Goal: Task Accomplishment & Management: Use online tool/utility

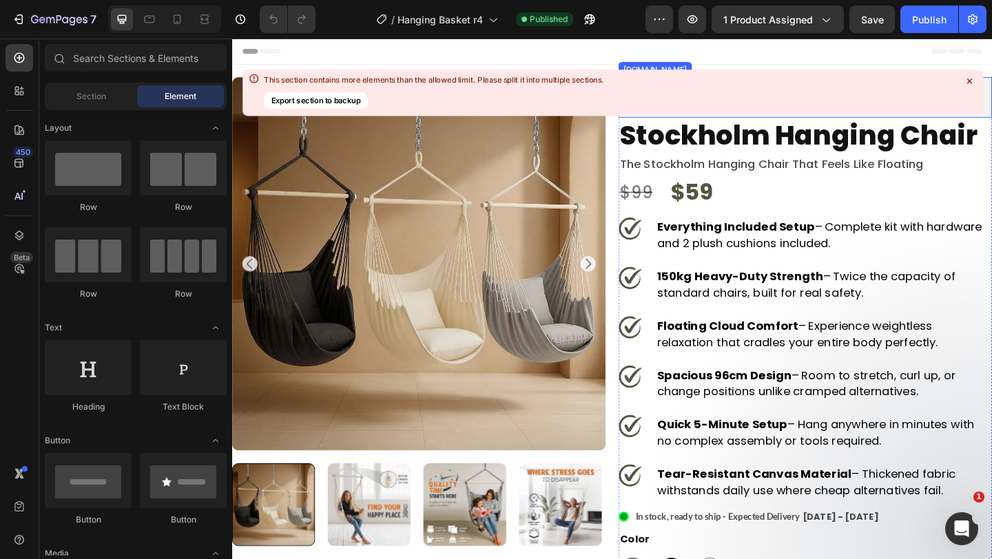
click at [970, 83] on icon at bounding box center [968, 81] width 5 height 5
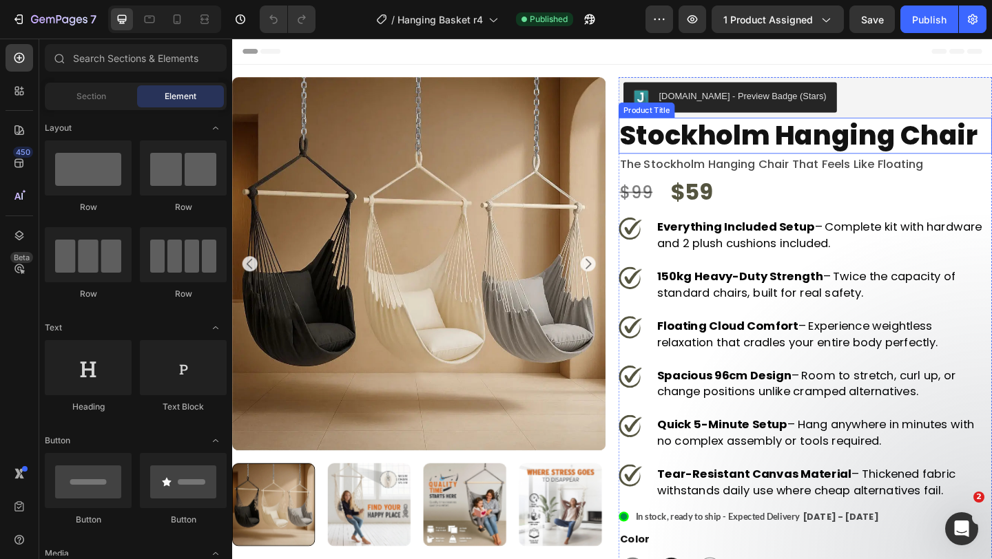
click at [780, 130] on h1 "stockholm hanging chair" at bounding box center [855, 144] width 406 height 39
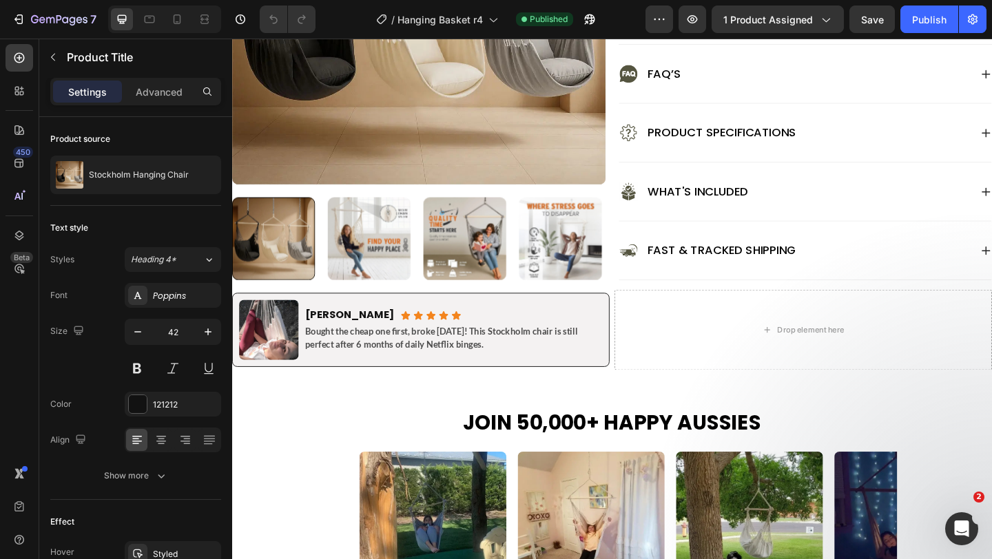
scroll to position [771, 0]
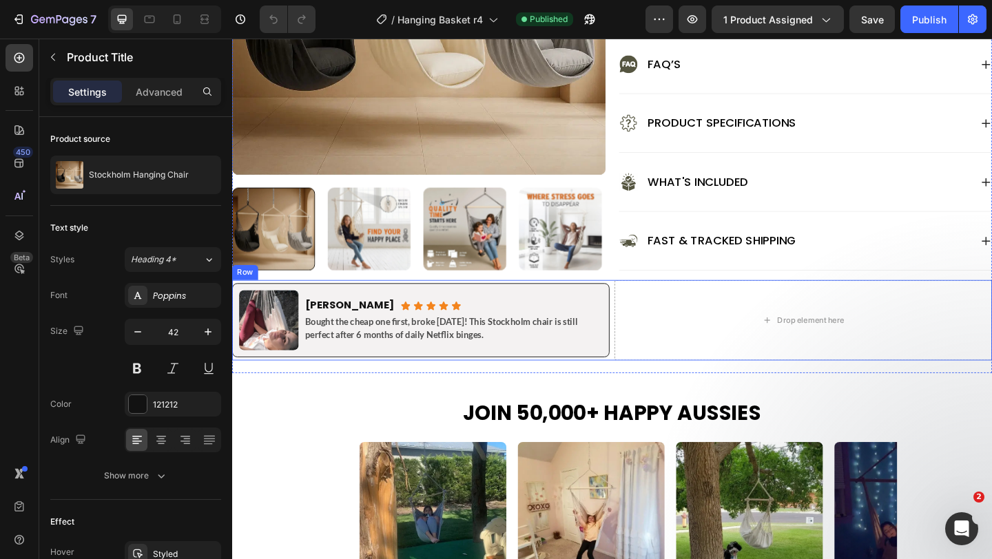
click at [643, 338] on div "Image [PERSON_NAME] Heading Icon Icon Icon Icon Icon Icon List Row Bought the c…" at bounding box center [645, 344] width 827 height 87
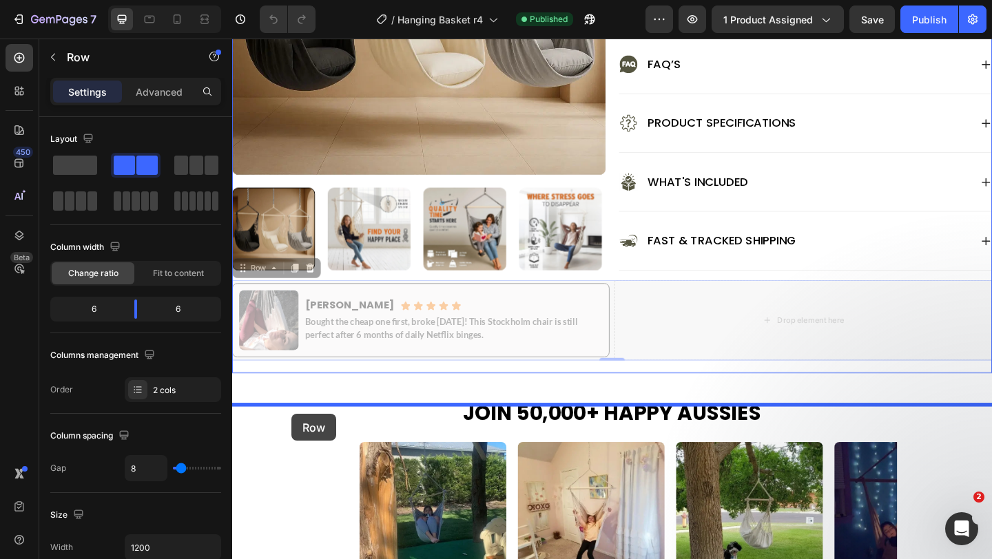
drag, startPoint x: 256, startPoint y: 326, endPoint x: 296, endPoint y: 449, distance: 128.9
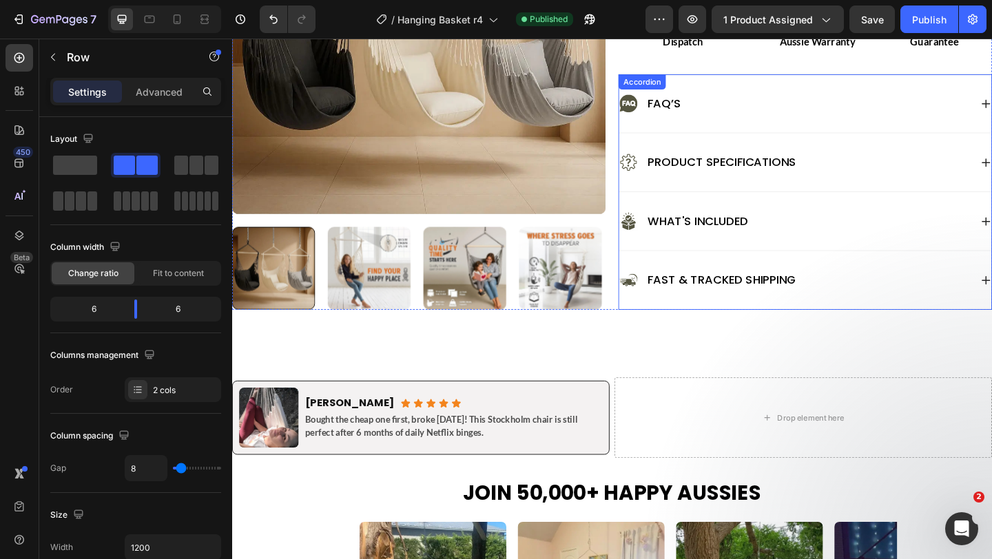
scroll to position [733, 0]
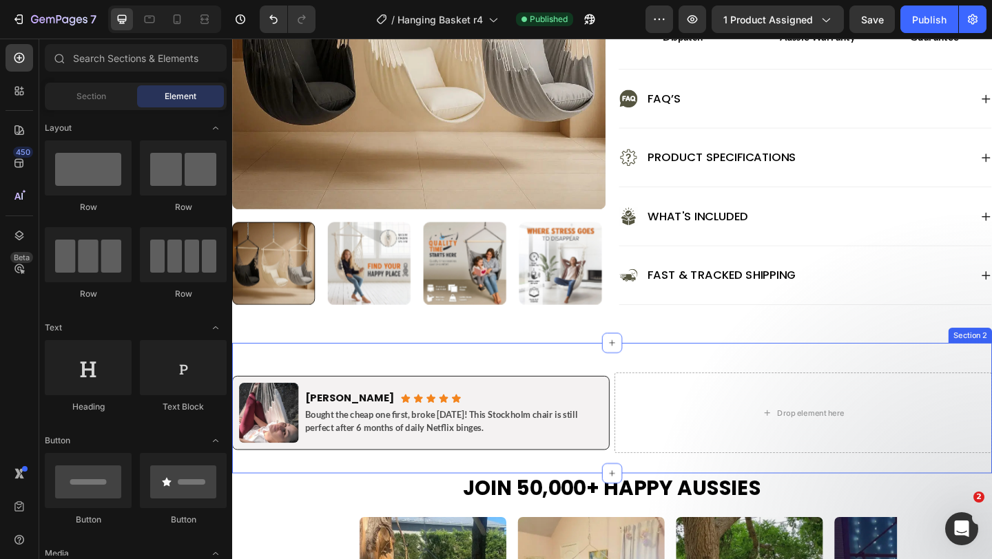
click at [610, 413] on div "Image [PERSON_NAME] Heading Icon Icon Icon Icon Icon Icon List Row Bought the c…" at bounding box center [645, 440] width 827 height 141
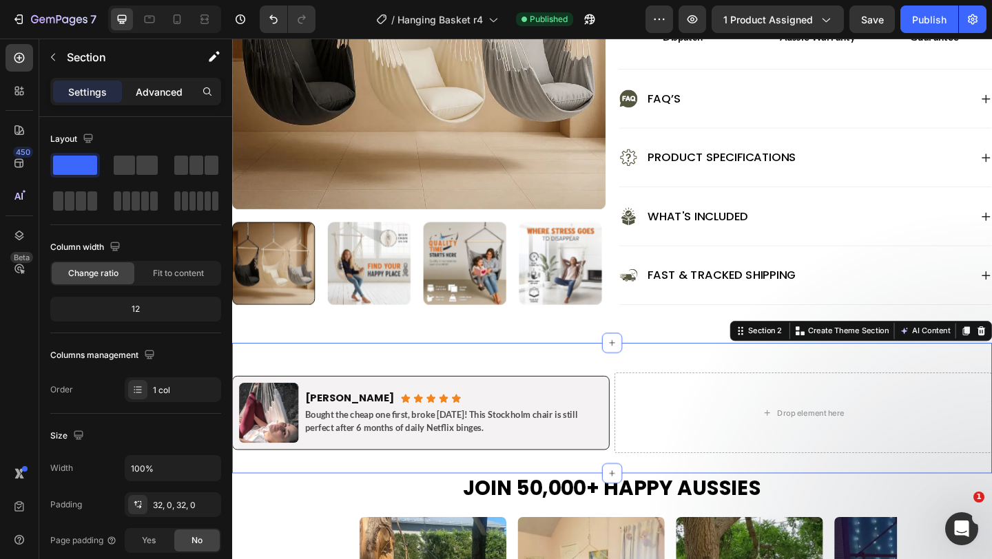
click at [168, 100] on div "Advanced" at bounding box center [159, 92] width 69 height 22
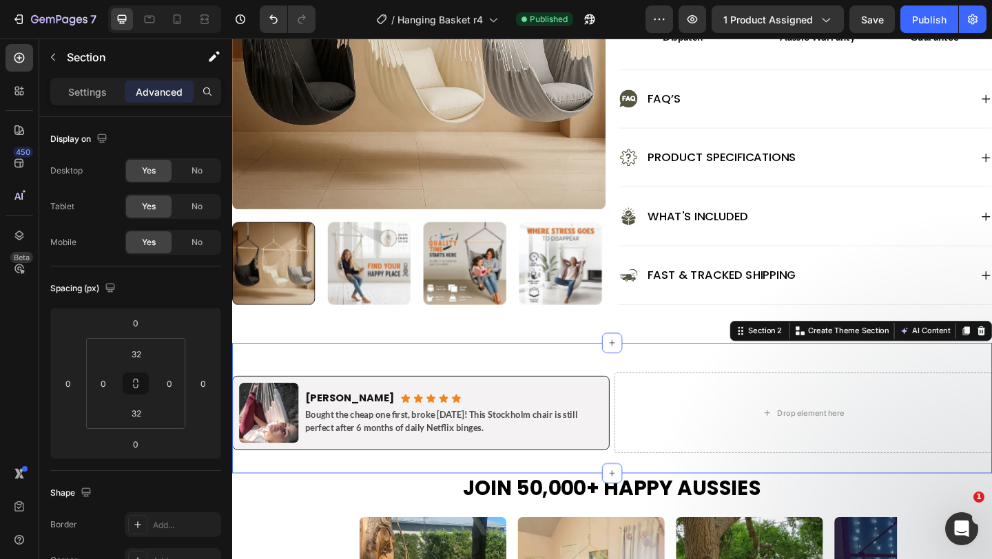
click at [168, 100] on div "Advanced" at bounding box center [159, 92] width 69 height 22
click at [141, 349] on input "32" at bounding box center [137, 354] width 28 height 21
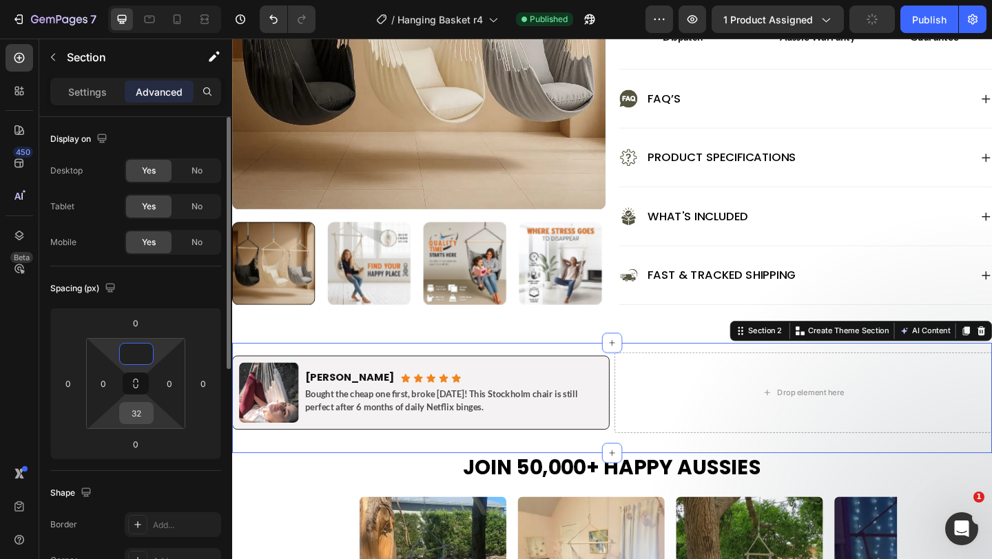
type input "0"
click at [138, 410] on input "32" at bounding box center [137, 413] width 28 height 21
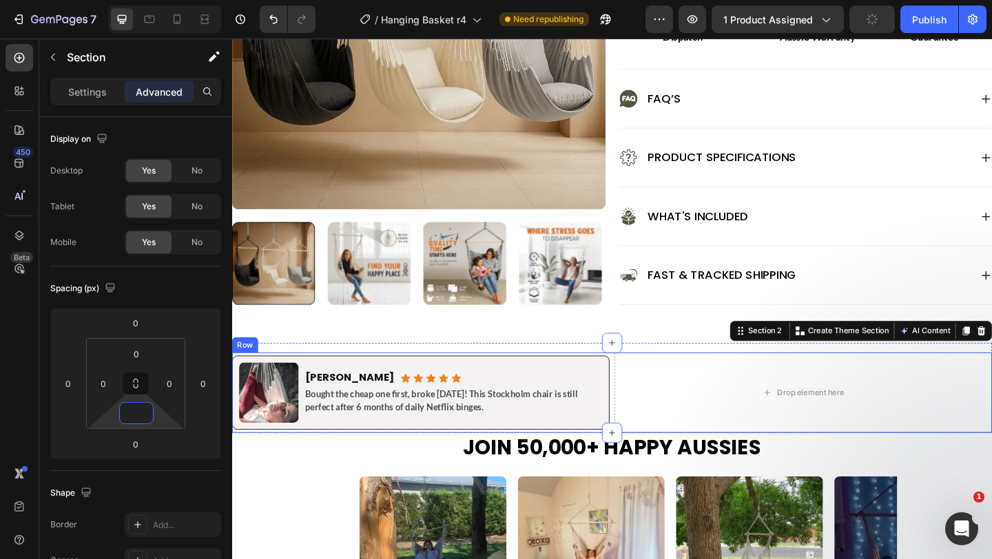
click at [645, 423] on div "Image [PERSON_NAME] Heading Icon Icon Icon Icon Icon Icon List Row Bought the c…" at bounding box center [645, 423] width 827 height 87
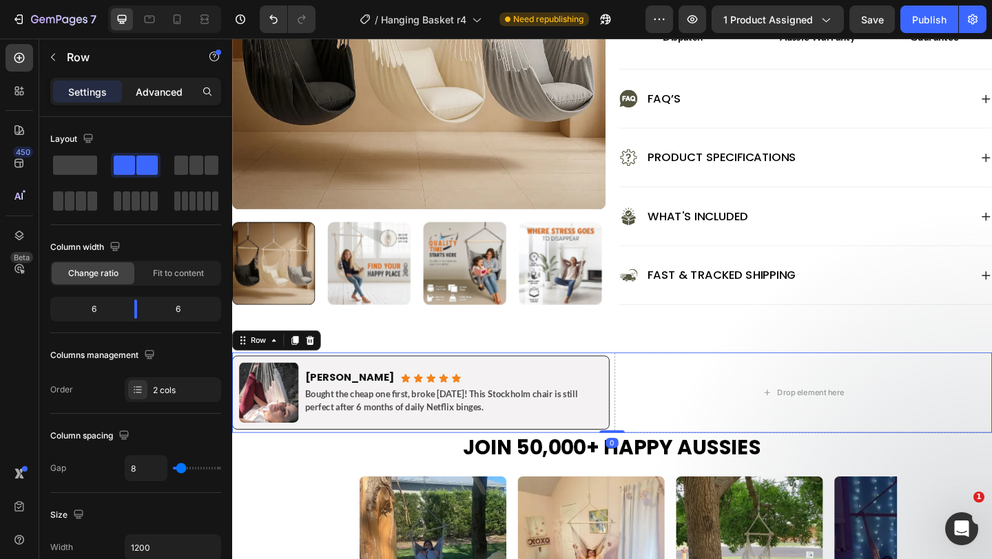
click at [160, 92] on p "Advanced" at bounding box center [159, 92] width 47 height 14
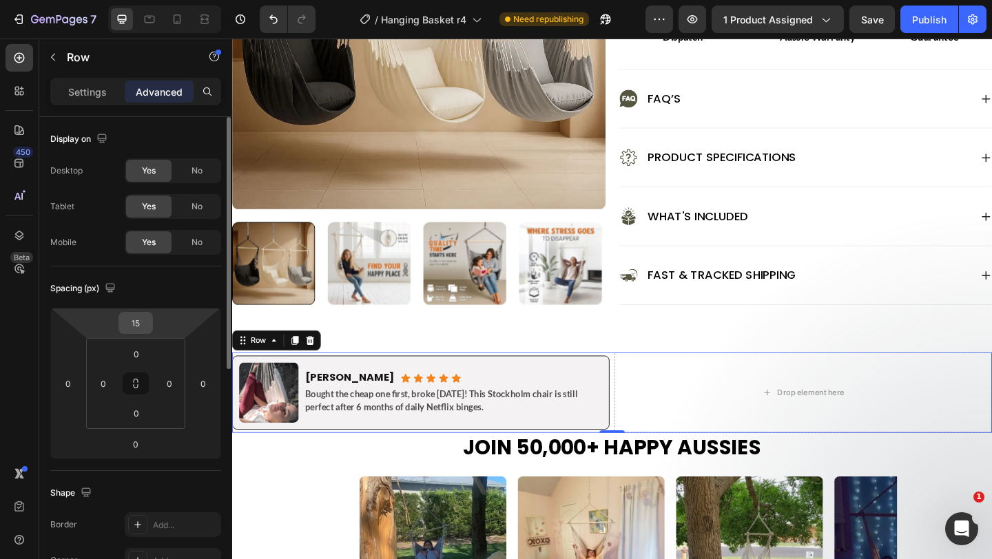
click at [133, 327] on input "15" at bounding box center [136, 323] width 28 height 21
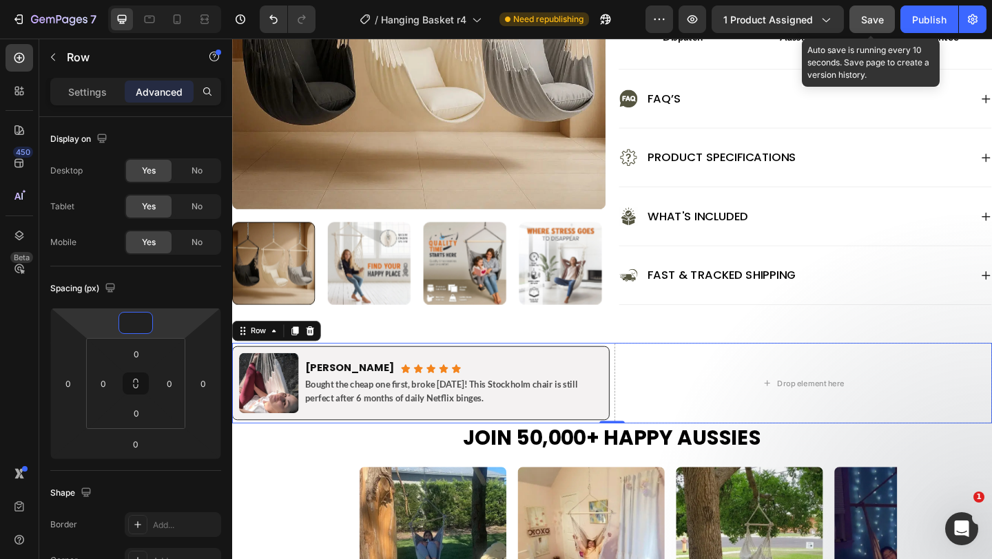
type input "0"
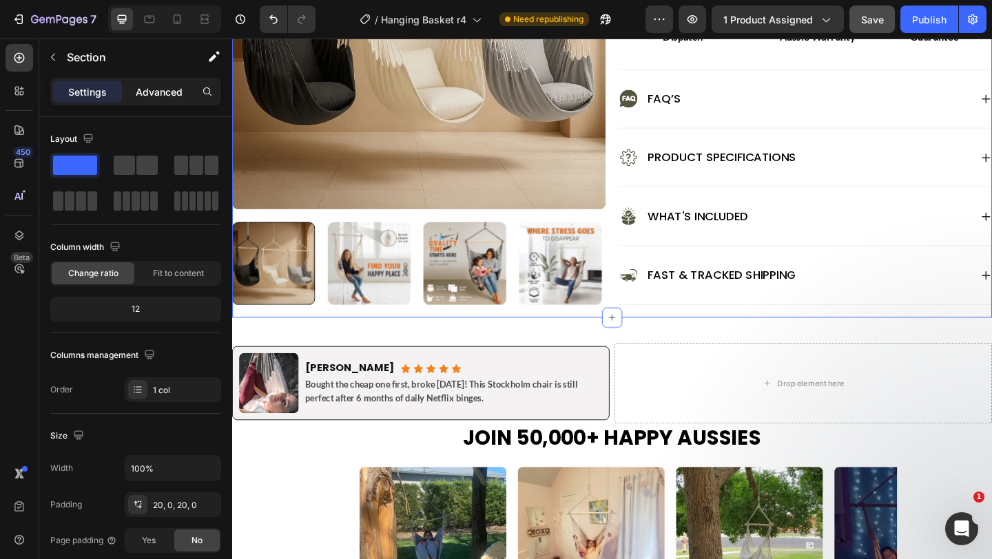
click at [165, 98] on p "Advanced" at bounding box center [159, 92] width 47 height 14
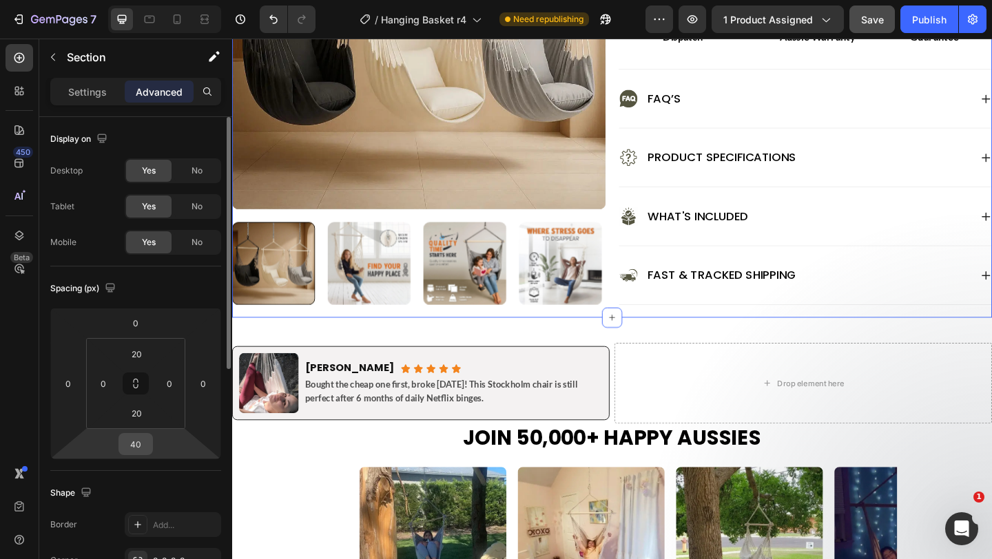
click at [149, 446] on input "40" at bounding box center [136, 444] width 28 height 21
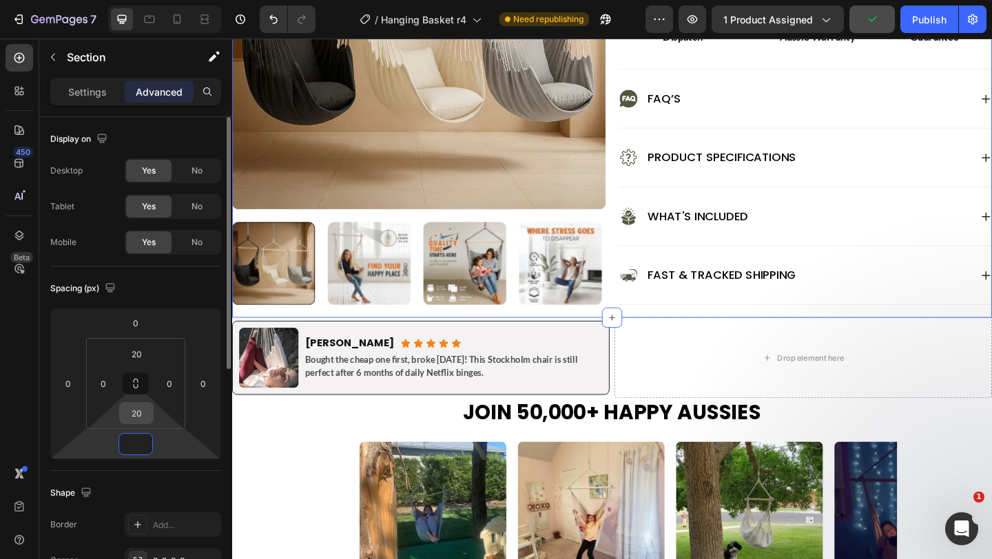
type input "0"
click at [144, 415] on input "20" at bounding box center [137, 413] width 28 height 21
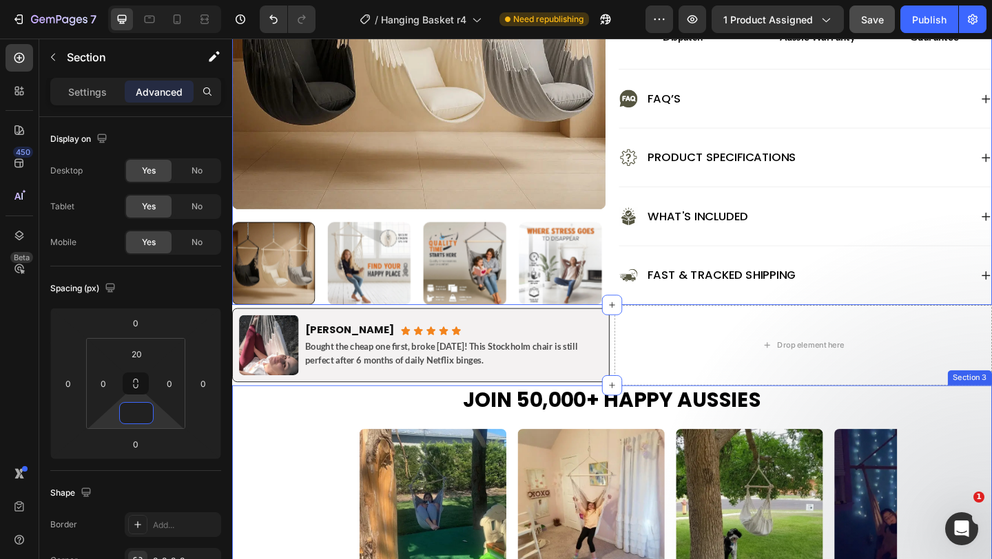
click at [318, 490] on div "Image Image Image Image Image Image Image Image Image Image Image Image Marquee" at bounding box center [645, 543] width 827 height 193
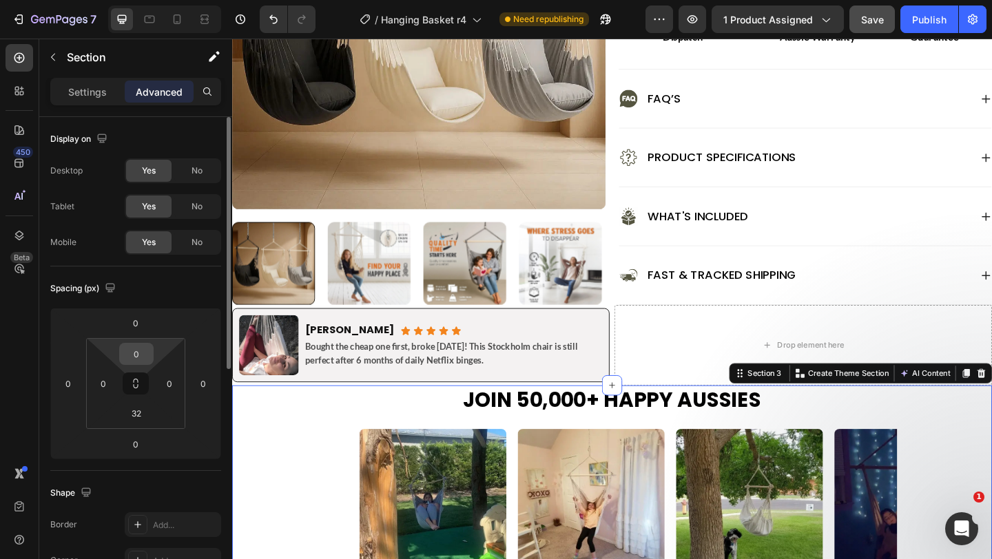
click at [144, 349] on input "0" at bounding box center [137, 354] width 28 height 21
type input "10"
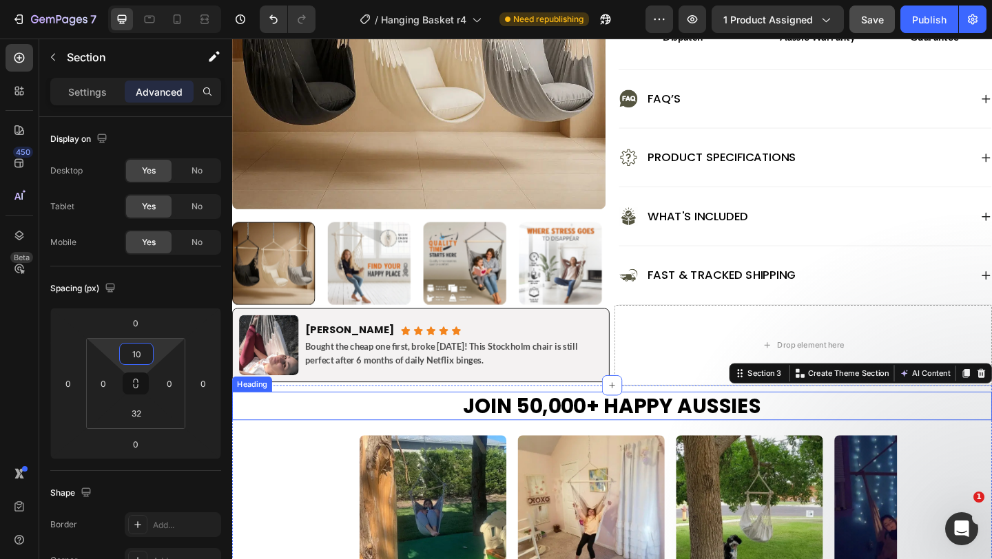
click at [274, 455] on h2 "Join 50,000+ happy Aussies" at bounding box center [645, 439] width 827 height 32
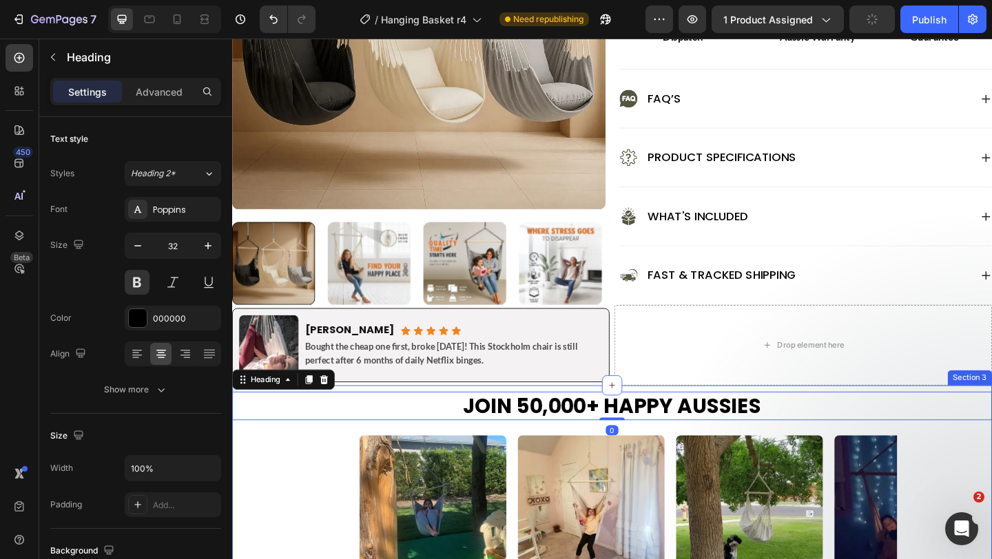
click at [306, 528] on div "Image Image Image Image Image Image Image Image Image Image Image Image Marquee" at bounding box center [645, 550] width 827 height 193
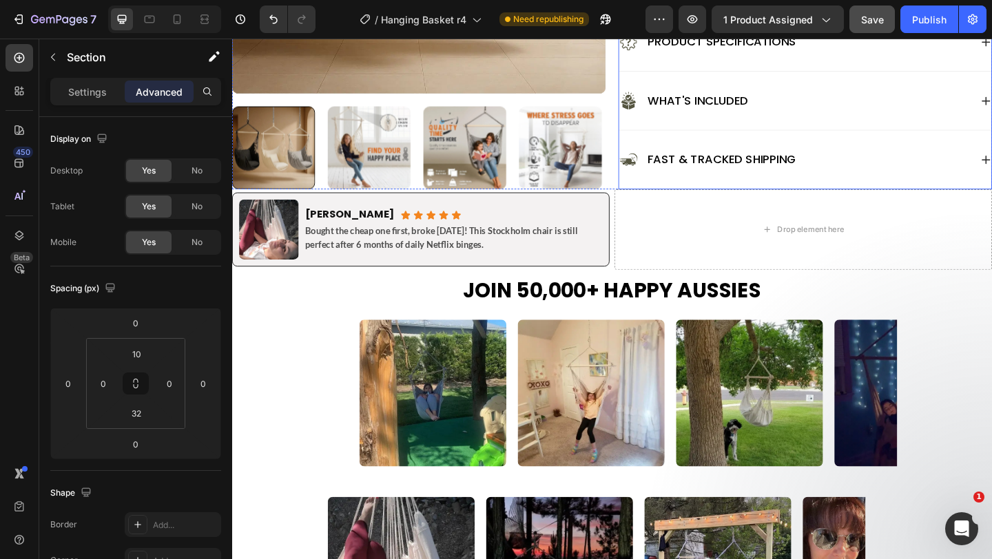
scroll to position [862, 0]
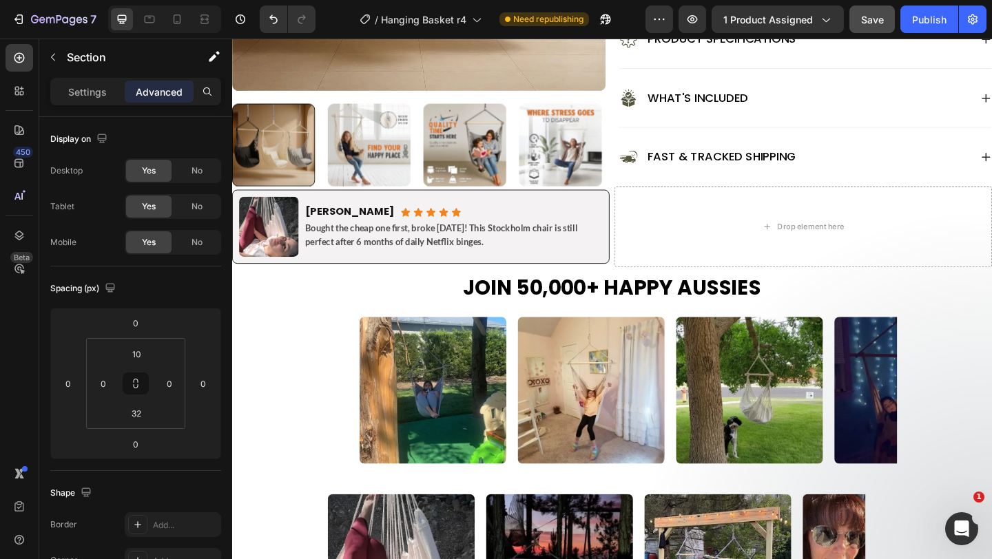
click at [174, 8] on div at bounding box center [164, 20] width 113 height 28
click at [175, 16] on icon at bounding box center [177, 19] width 14 height 14
type input "0"
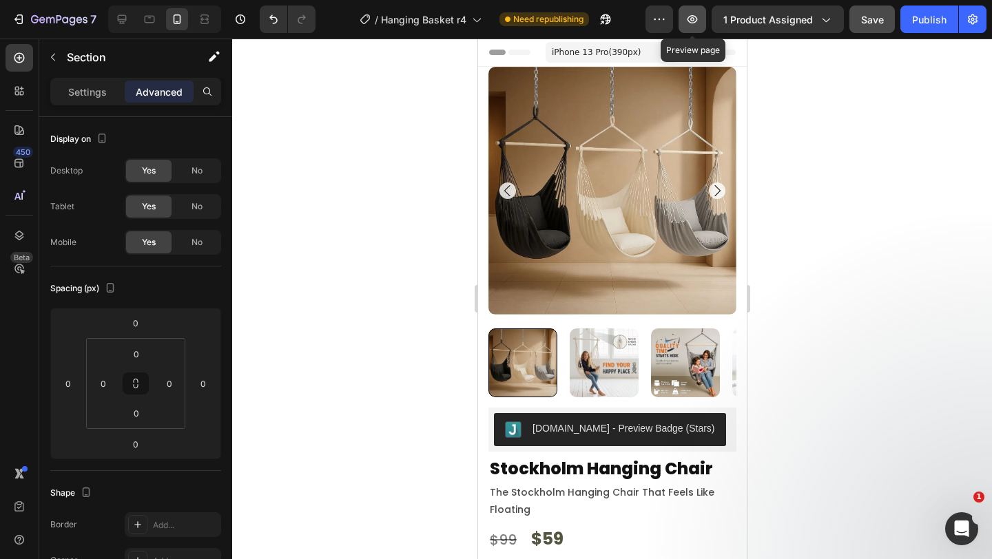
click at [692, 25] on icon "button" at bounding box center [692, 19] width 14 height 14
click at [690, 23] on icon "button" at bounding box center [692, 19] width 14 height 14
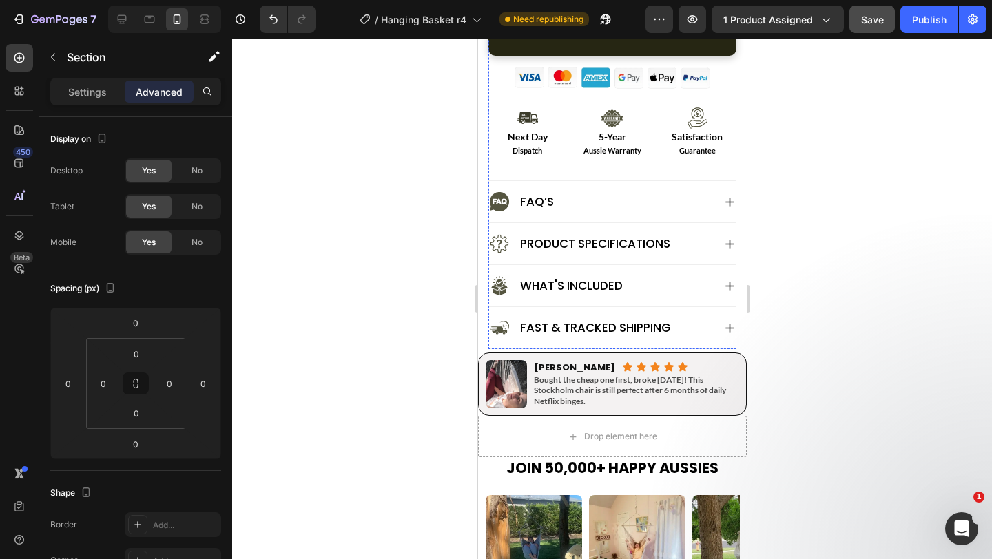
scroll to position [1039, 0]
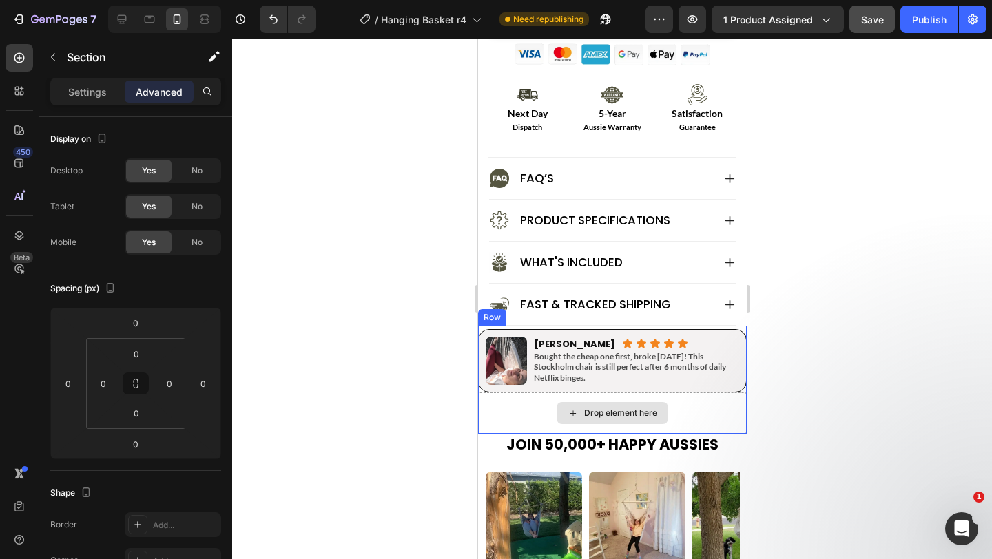
click at [541, 404] on div "Drop element here" at bounding box center [611, 413] width 269 height 41
click at [413, 391] on div at bounding box center [612, 299] width 760 height 521
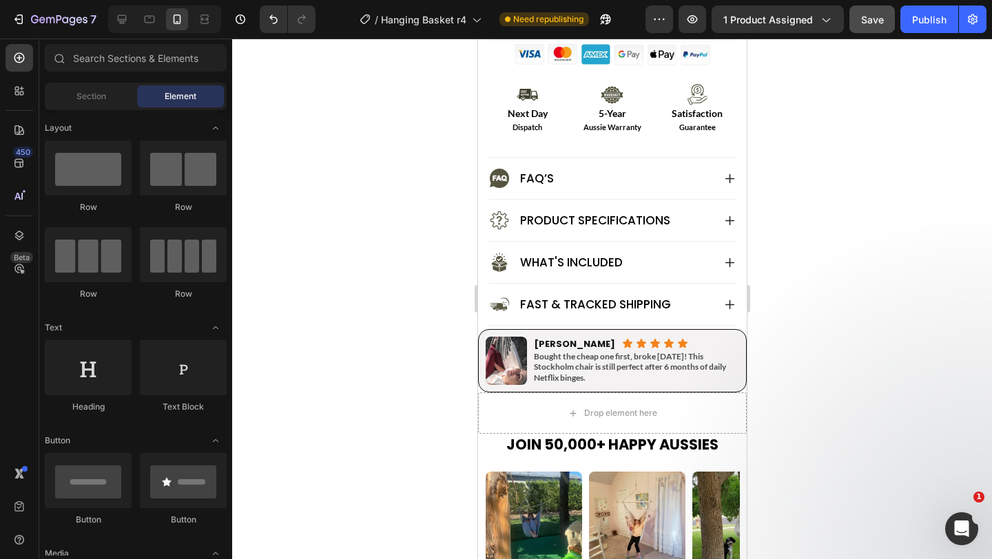
click at [413, 391] on div at bounding box center [612, 299] width 760 height 521
click at [147, 16] on icon at bounding box center [150, 20] width 10 height 8
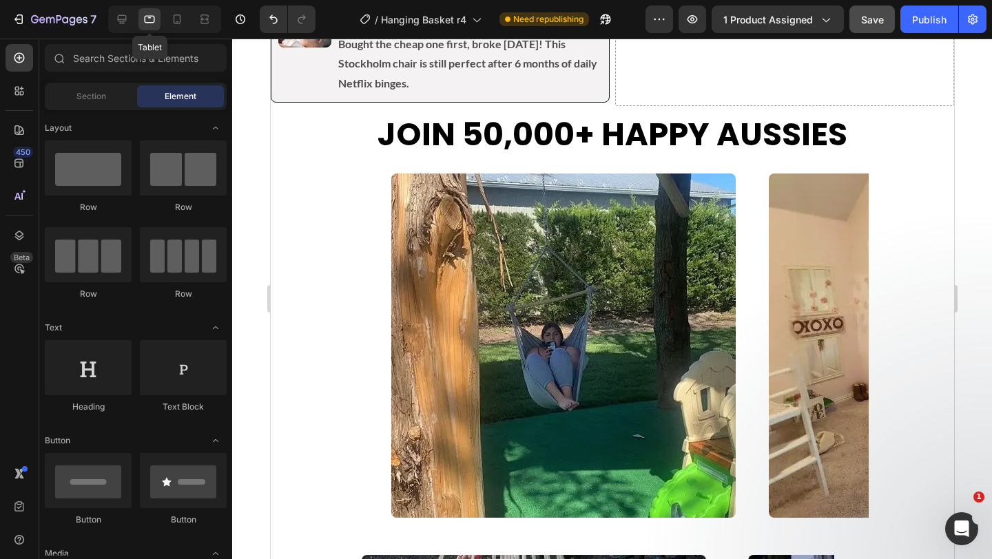
scroll to position [1011, 0]
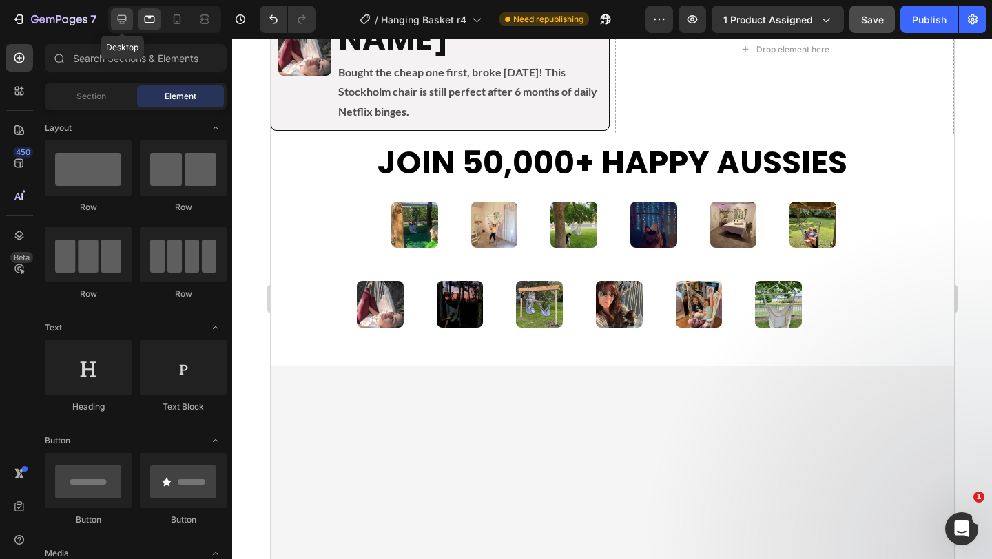
click at [118, 17] on icon at bounding box center [122, 19] width 9 height 9
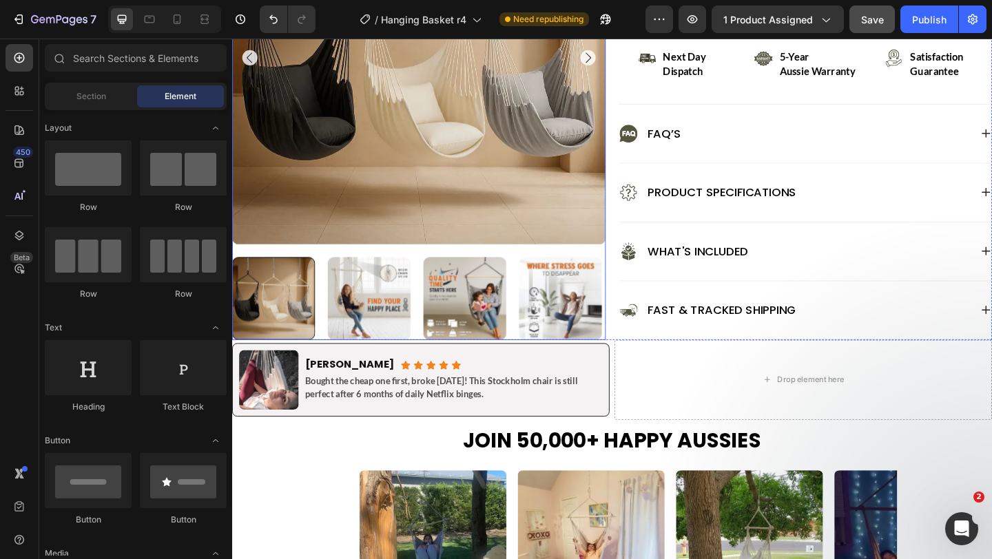
scroll to position [758, 0]
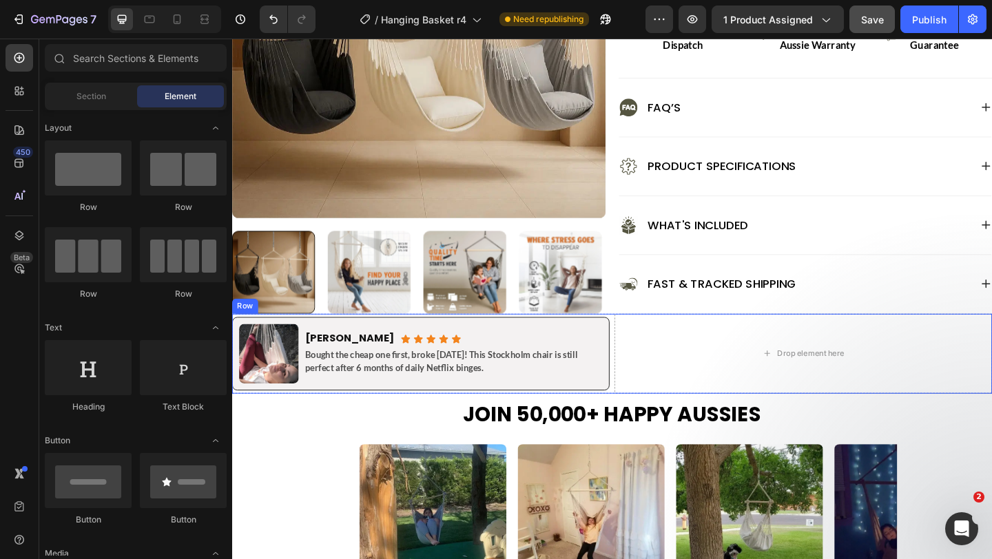
click at [647, 398] on div "Image [PERSON_NAME] Heading Icon Icon Icon Icon Icon Icon List Row Bought the c…" at bounding box center [645, 381] width 827 height 87
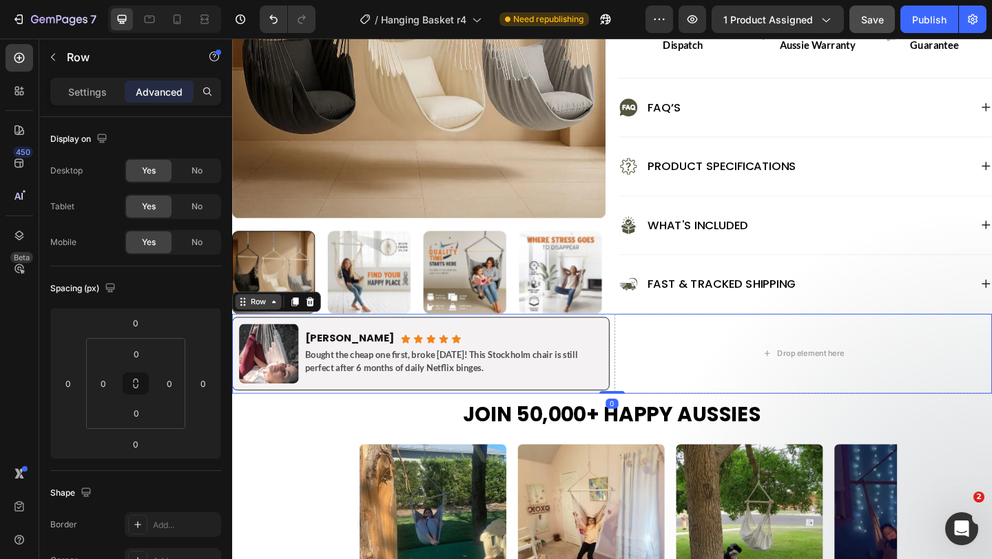
click at [255, 324] on div "Row" at bounding box center [260, 325] width 23 height 12
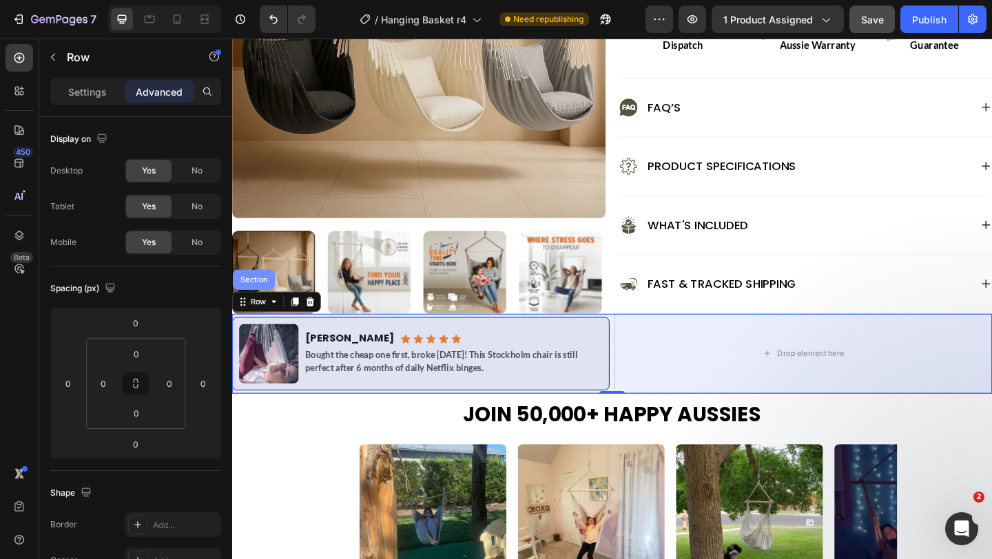
click at [255, 290] on div "Section" at bounding box center [256, 301] width 46 height 22
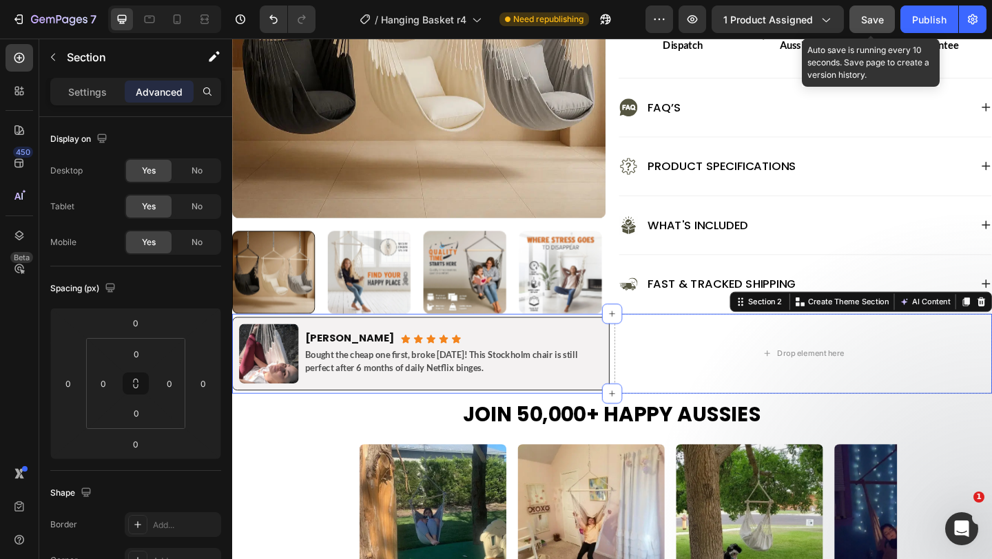
click at [872, 19] on span "Save" at bounding box center [872, 20] width 23 height 12
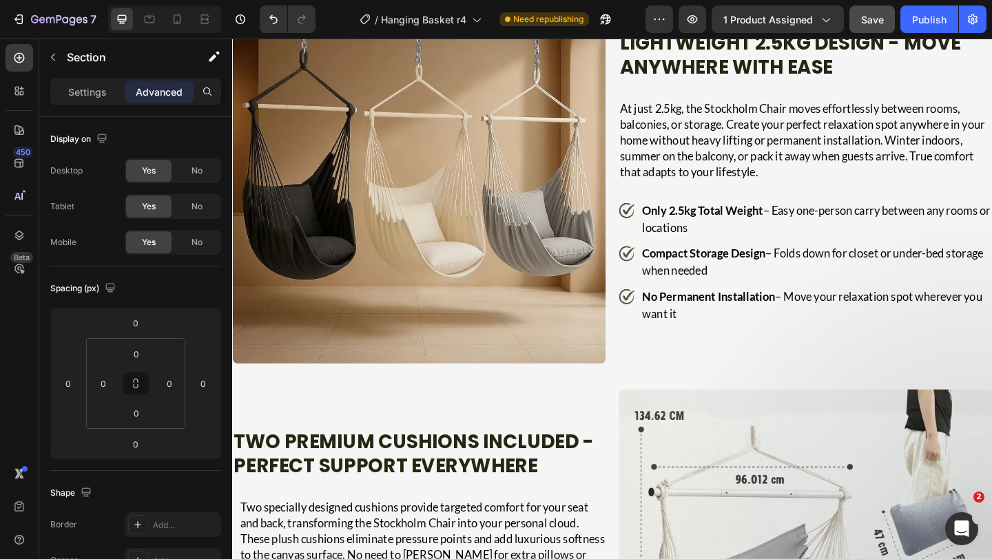
scroll to position [3261, 0]
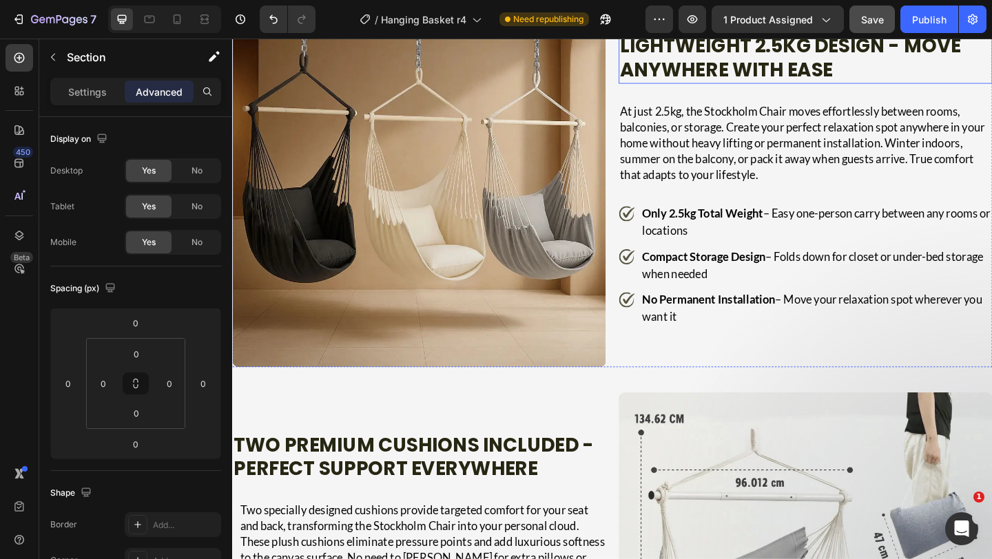
click at [720, 87] on h2 "Lightweight 2.5kg Design - Move Anywhere with Ease" at bounding box center [853, 59] width 403 height 55
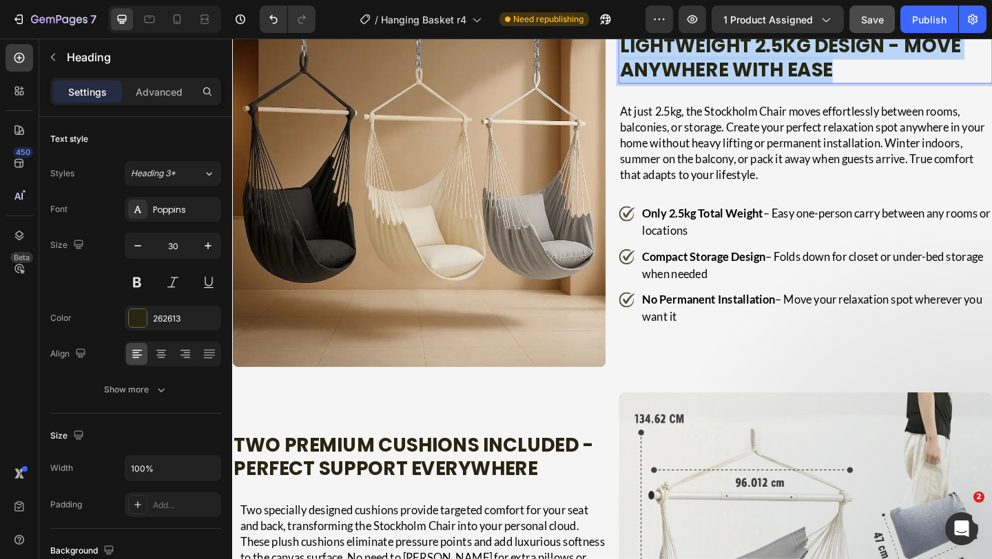
click at [720, 86] on p "Lightweight 2.5kg Design - Move Anywhere with Ease" at bounding box center [854, 60] width 400 height 52
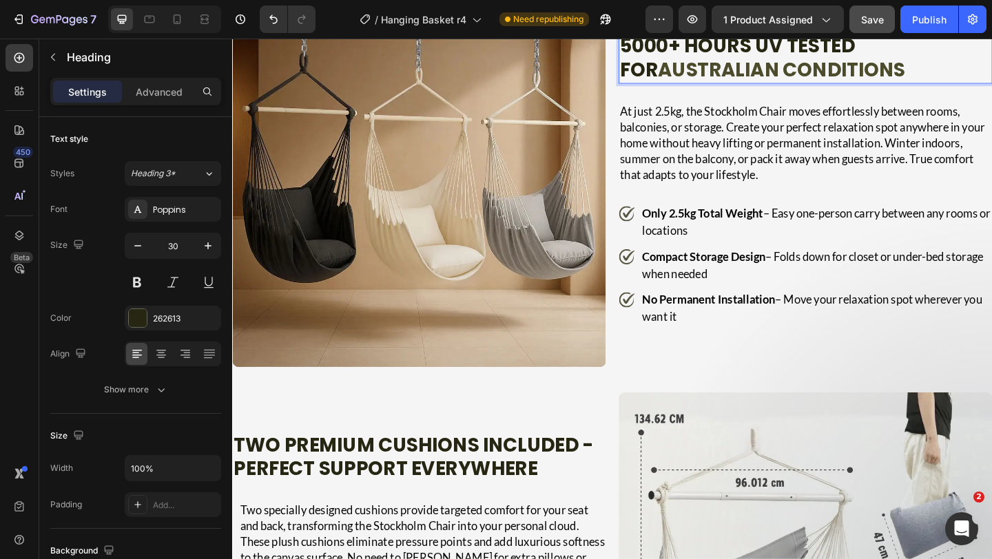
click at [802, 87] on strong "5000+ Hours UV Tested for" at bounding box center [782, 60] width 256 height 56
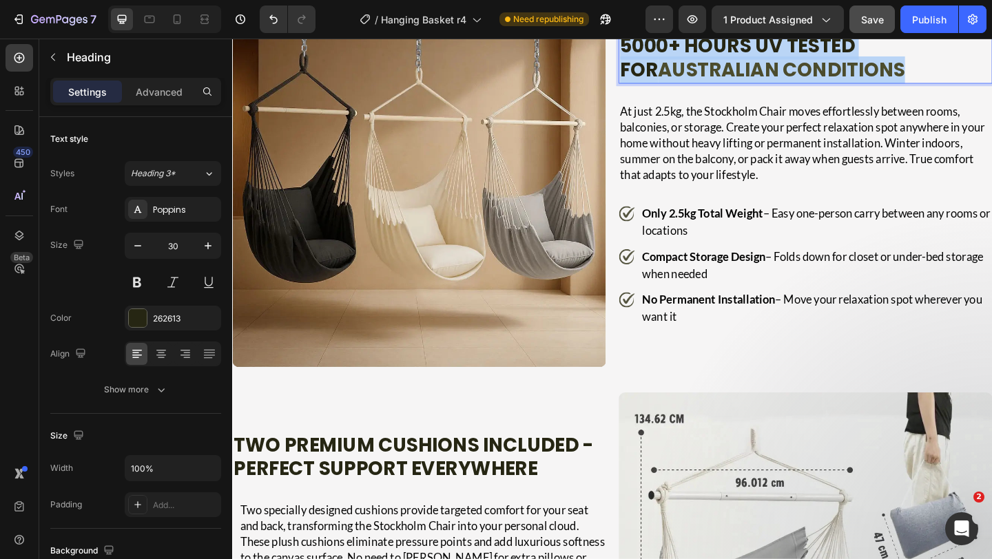
click at [802, 87] on strong "5000+ Hours UV Tested for" at bounding box center [782, 60] width 256 height 56
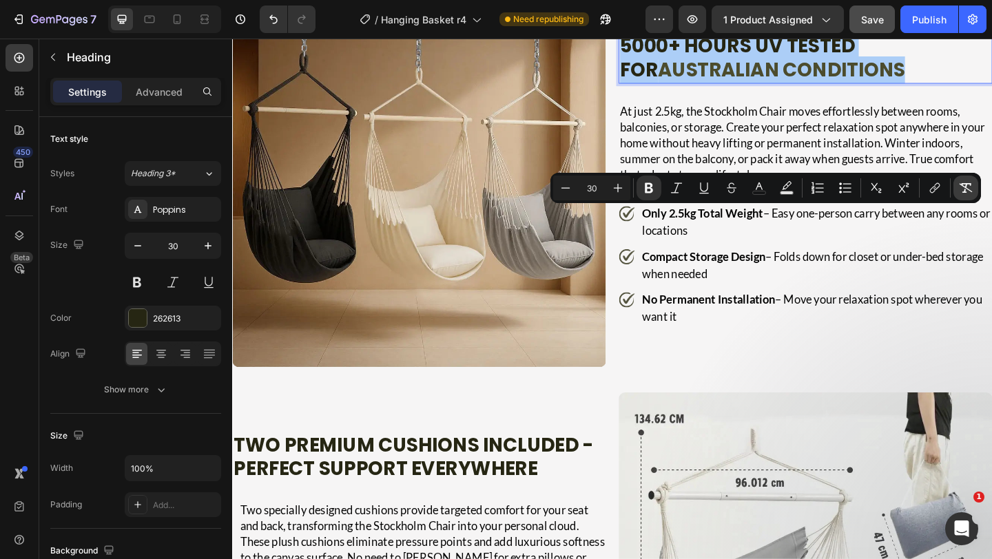
click at [970, 181] on icon "Editor contextual toolbar" at bounding box center [966, 188] width 14 height 14
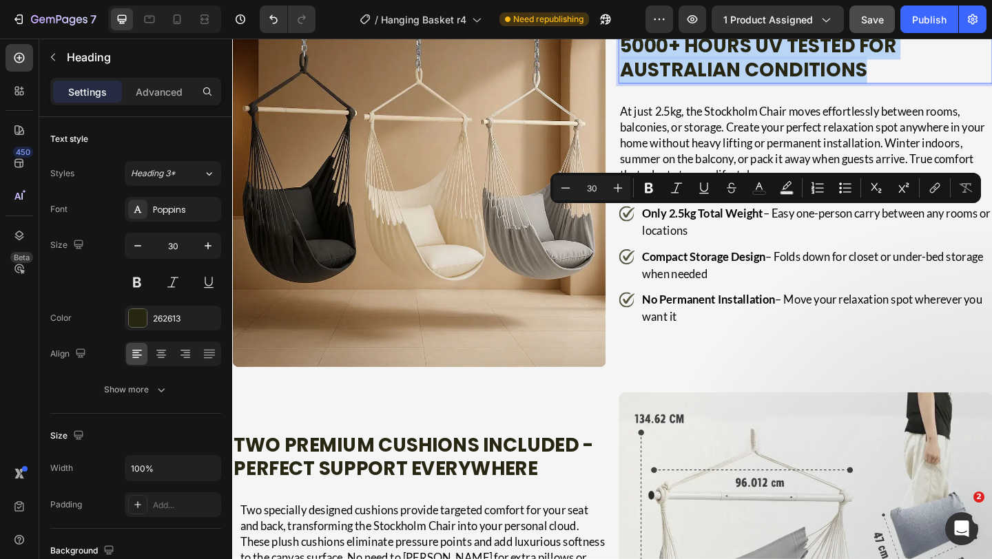
click at [947, 86] on p "5000+ Hours UV Tested for Australian Conditions" at bounding box center [854, 60] width 400 height 52
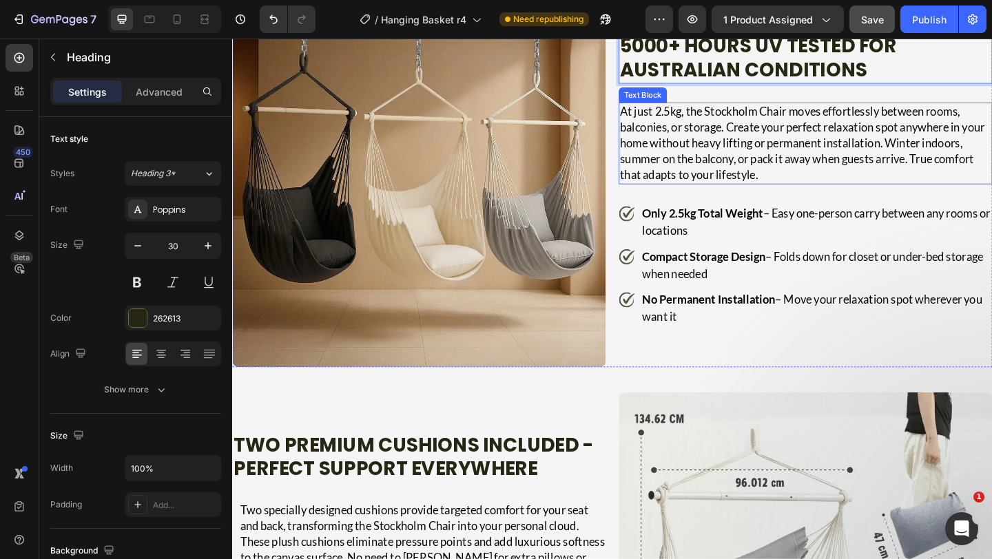
click at [787, 196] on p "At just 2.5kg, the Stockholm Chair moves effortlessly between rooms, balconies,…" at bounding box center [856, 153] width 404 height 86
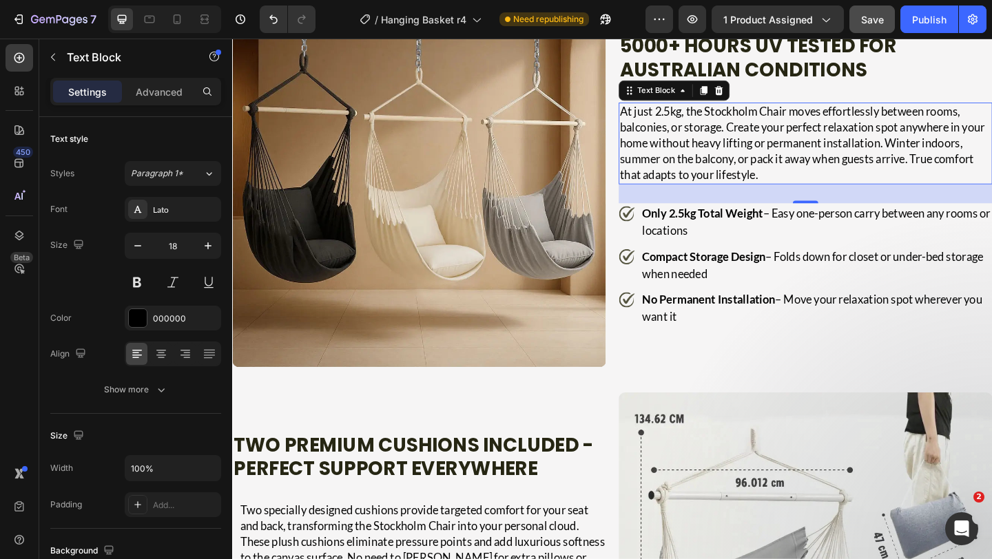
click at [787, 196] on p "At just 2.5kg, the Stockholm Chair moves effortlessly between rooms, balconies,…" at bounding box center [856, 153] width 404 height 86
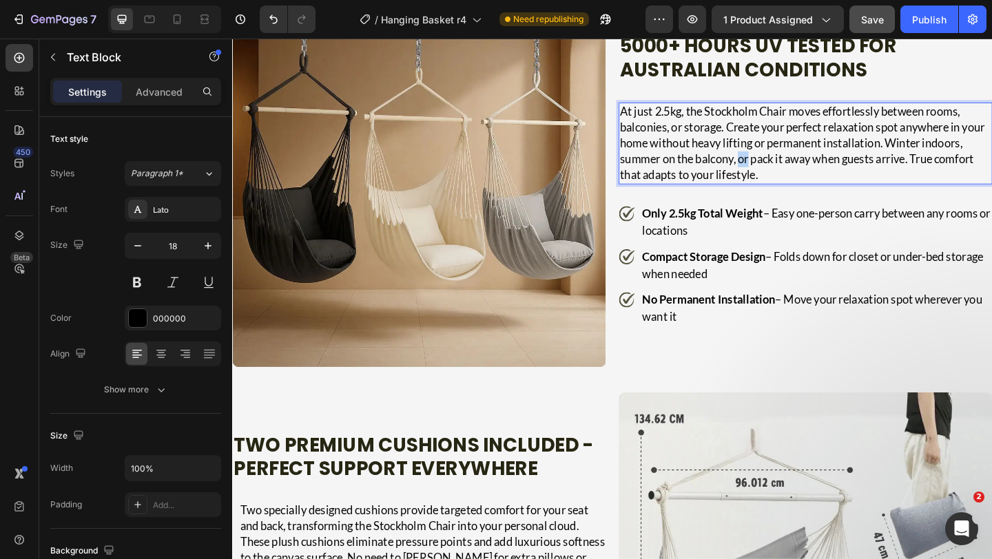
click at [787, 196] on p "At just 2.5kg, the Stockholm Chair moves effortlessly between rooms, balconies,…" at bounding box center [856, 153] width 404 height 86
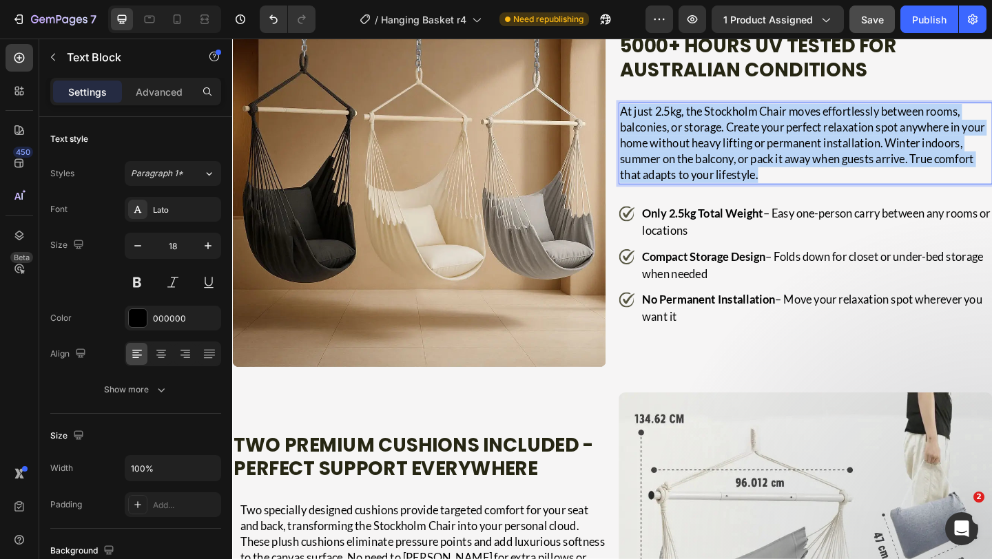
click at [787, 196] on p "At just 2.5kg, the Stockholm Chair moves effortlessly between rooms, balconies,…" at bounding box center [856, 153] width 404 height 86
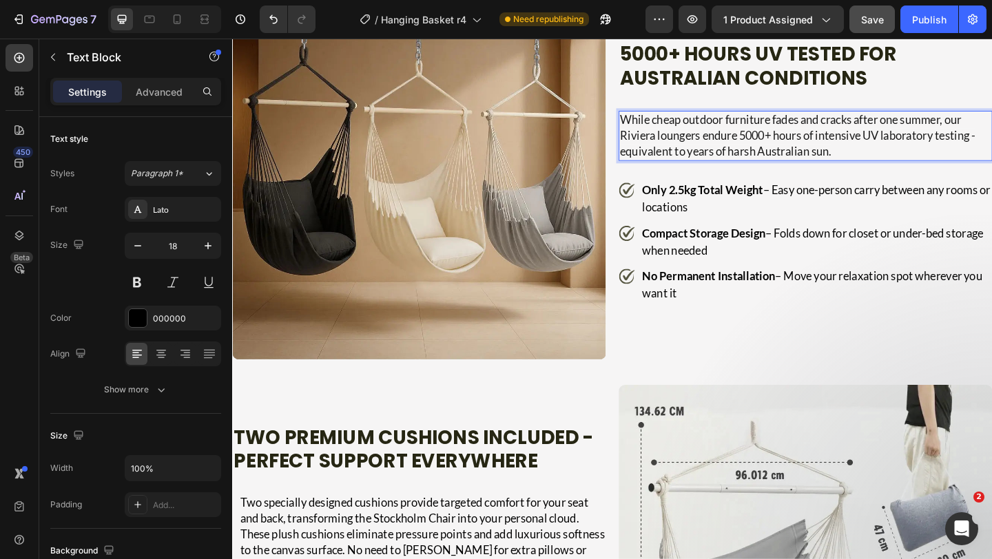
scroll to position [3278, 0]
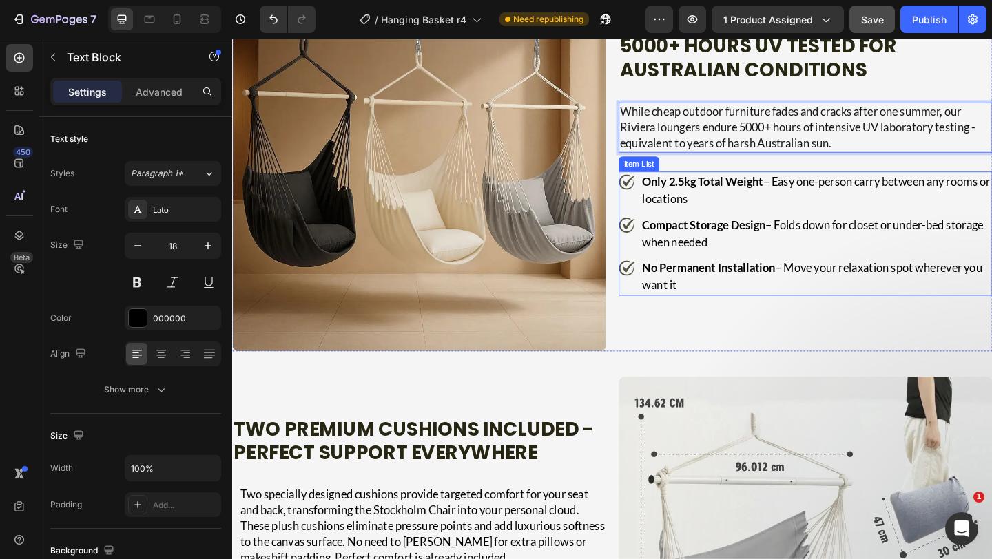
click at [738, 222] on p "Only 2.5kg Total Weight – Easy one-person carry between any rooms or locations" at bounding box center [867, 203] width 379 height 37
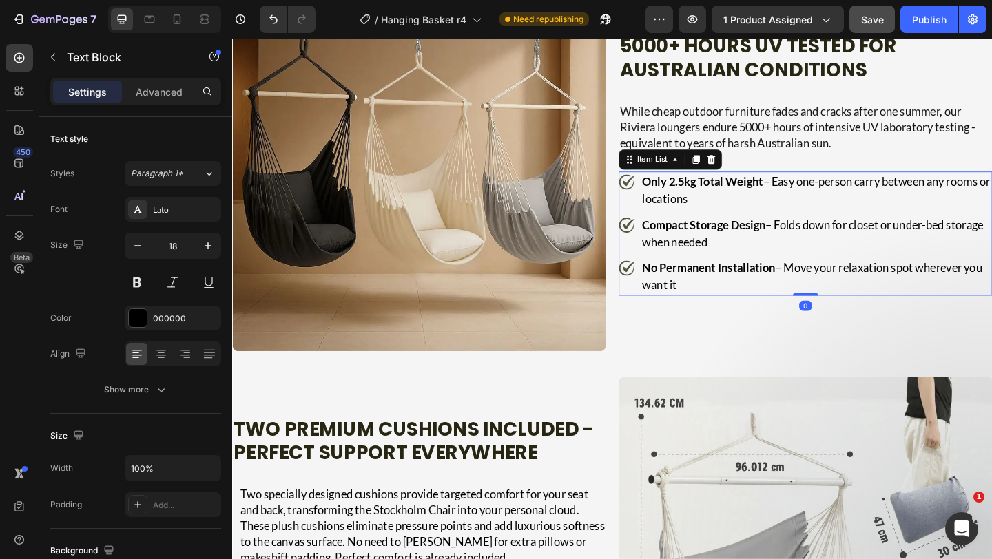
click at [738, 222] on p "Only 2.5kg Total Weight – Easy one-person carry between any rooms or locations" at bounding box center [867, 203] width 379 height 37
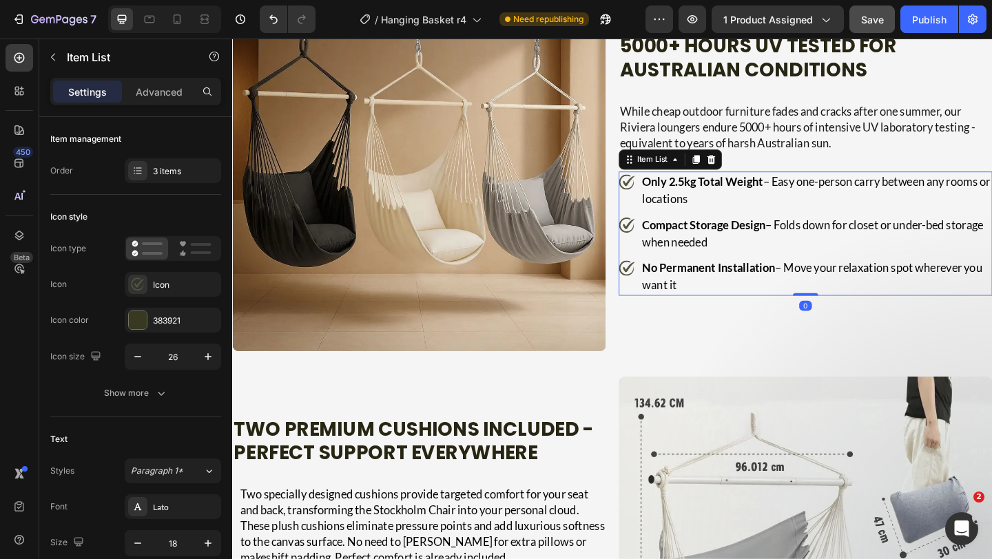
click at [738, 222] on p "Only 2.5kg Total Weight – Easy one-person carry between any rooms or locations" at bounding box center [867, 203] width 379 height 37
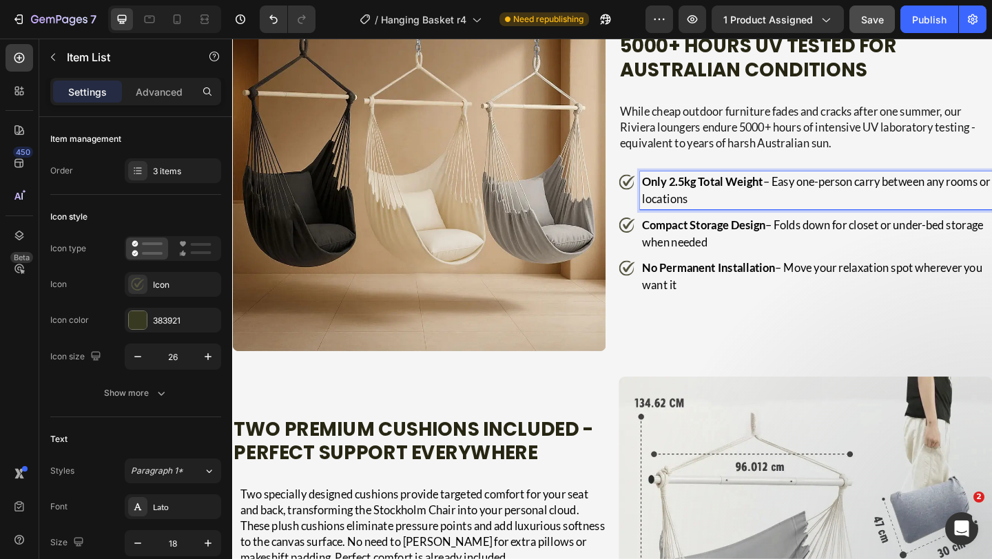
click at [738, 222] on p "Only 2.5kg Total Weight – Easy one-person carry between any rooms or locations" at bounding box center [867, 203] width 379 height 37
click at [782, 202] on strong "Laboratory UV Certification" at bounding box center [754, 194] width 153 height 15
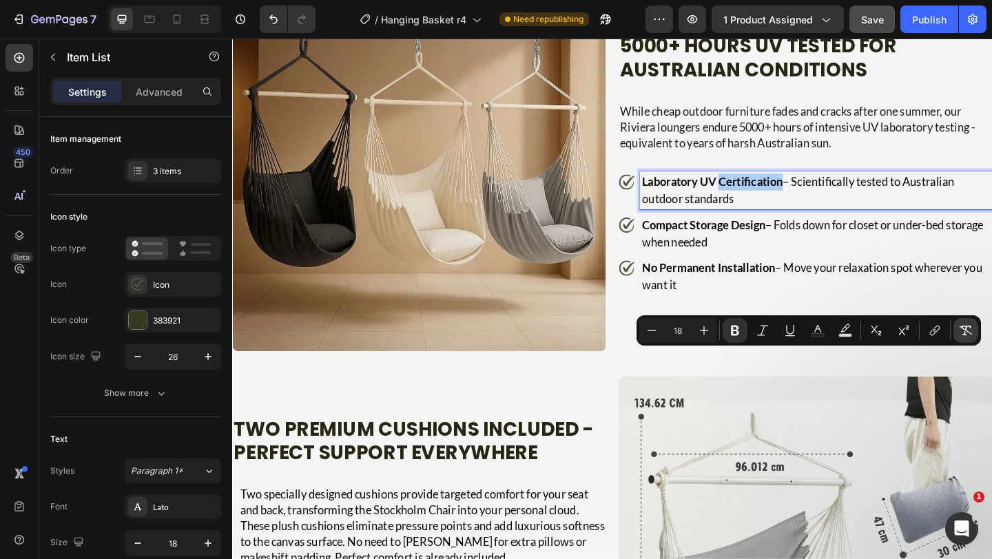
click at [961, 322] on button "Remove Format" at bounding box center [965, 330] width 25 height 25
click at [769, 249] on strong "Compact Storage Design" at bounding box center [745, 240] width 134 height 15
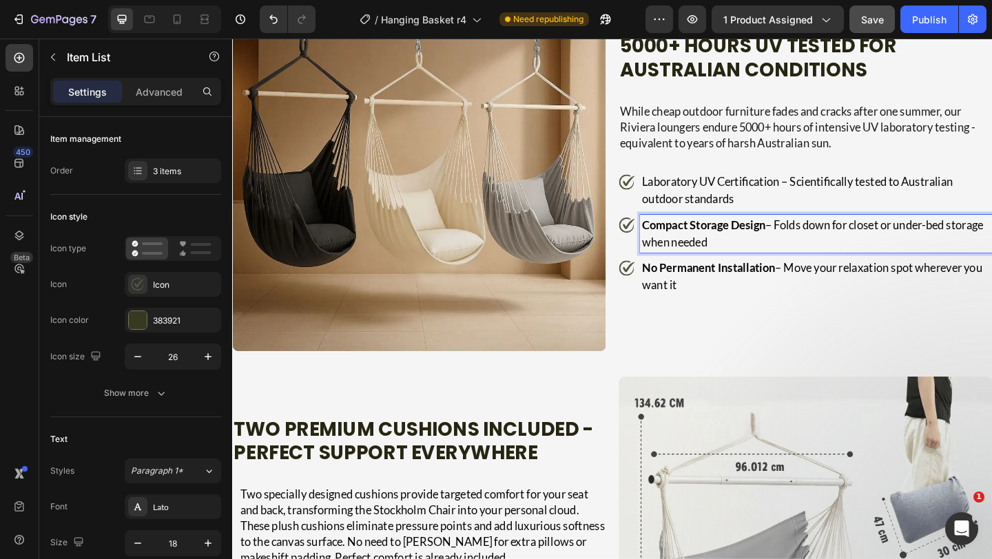
click at [804, 222] on p "Laboratory UV Certification – Scientifically tested to Australian outdoor stand…" at bounding box center [867, 203] width 379 height 37
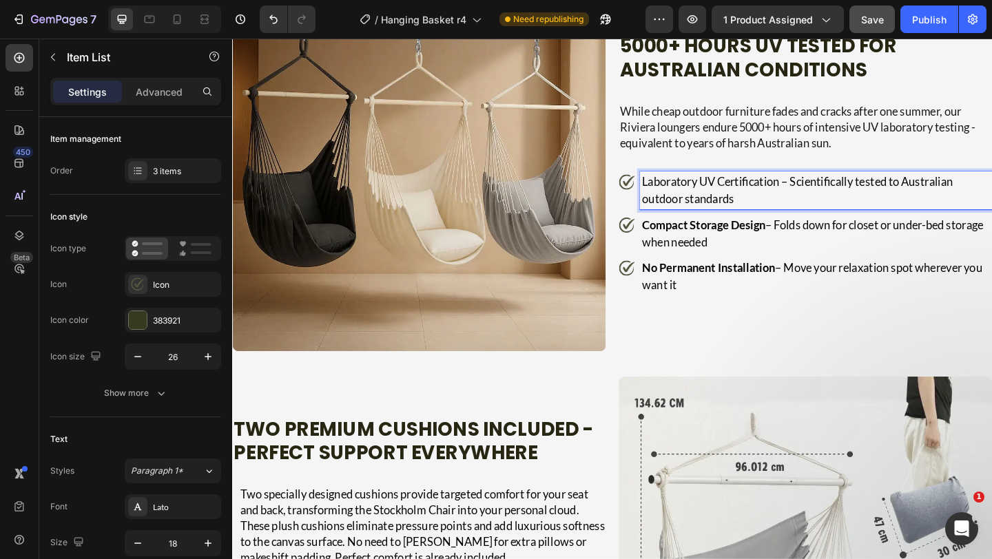
click at [827, 222] on p "Laboratory UV Certification – Scientifically tested to Australian outdoor stand…" at bounding box center [867, 203] width 379 height 37
drag, startPoint x: 827, startPoint y: 387, endPoint x: 668, endPoint y: 388, distance: 158.4
click at [668, 225] on div "Laboratory UV Certification – Scientifically tested to Australian outdoor stand…" at bounding box center [855, 203] width 406 height 41
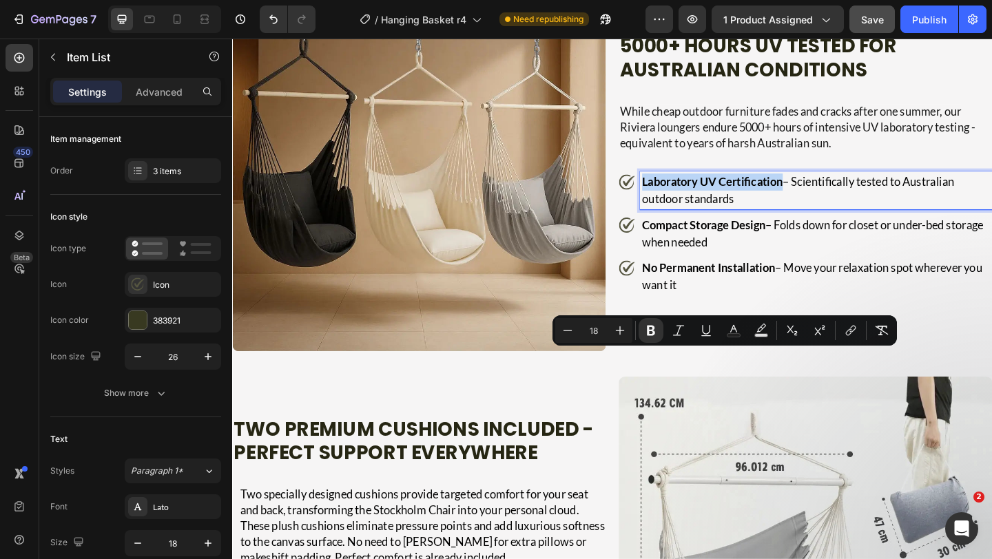
click at [745, 202] on strong "Laboratory UV Certification" at bounding box center [754, 194] width 153 height 15
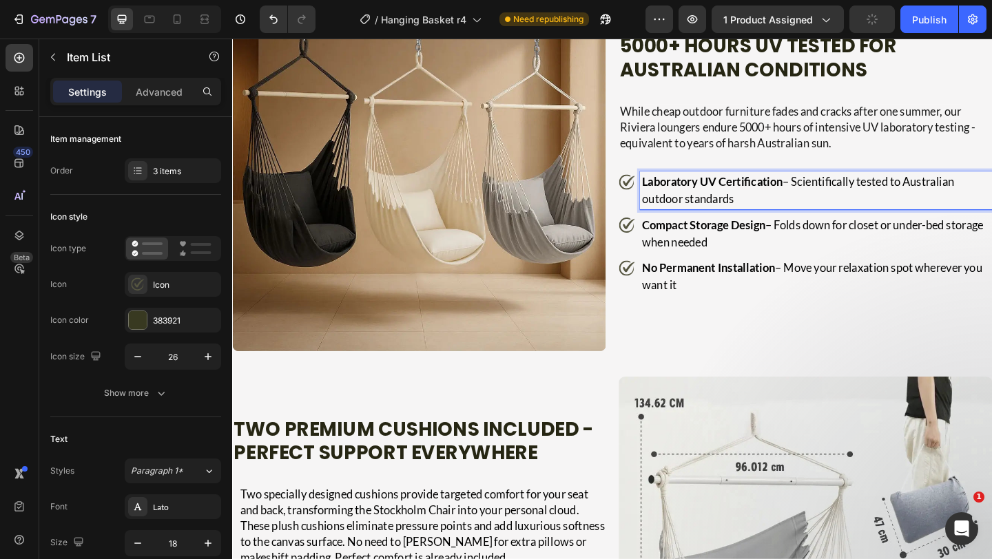
click at [727, 269] on p "Compact Storage Design – Folds down for closet or under-bed storage when needed" at bounding box center [867, 250] width 379 height 37
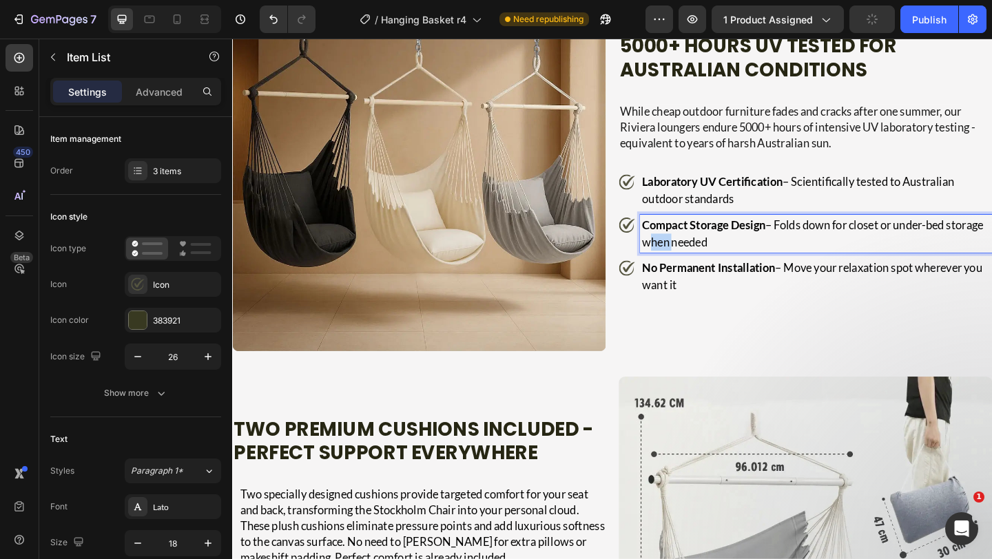
click at [727, 269] on p "Compact Storage Design – Folds down for closet or under-bed storage when needed" at bounding box center [867, 250] width 379 height 37
click at [791, 249] on strong "Zero Fade Guarantee" at bounding box center [736, 240] width 116 height 15
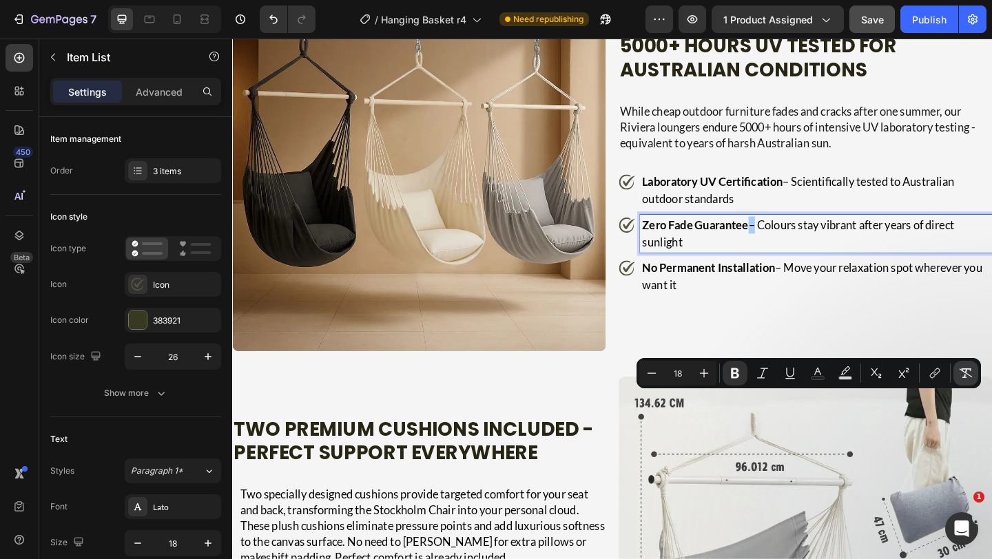
click at [974, 366] on button "Remove Format" at bounding box center [965, 373] width 25 height 25
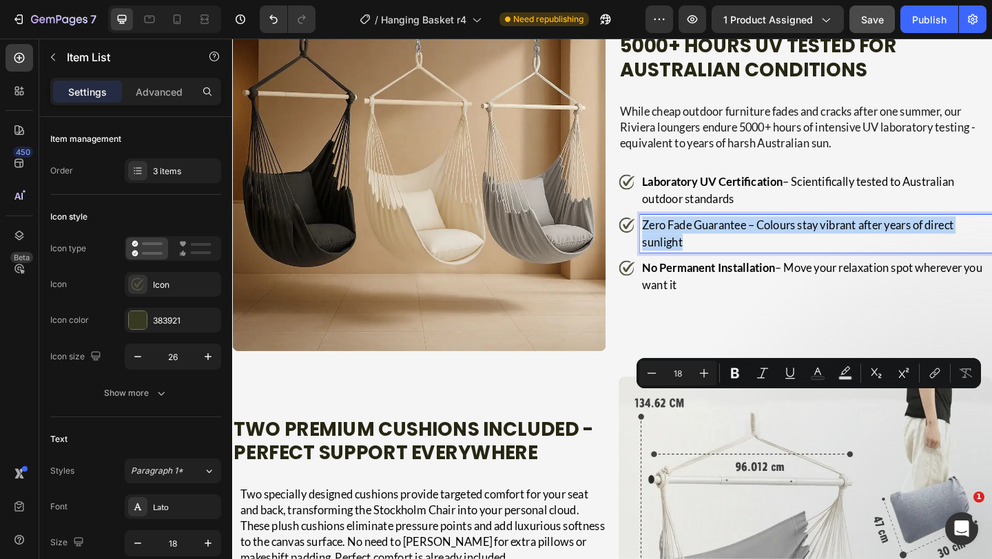
click at [872, 269] on p "Zero Fade Guarantee – Colours stay vibrant after years of direct sunlight" at bounding box center [867, 250] width 379 height 37
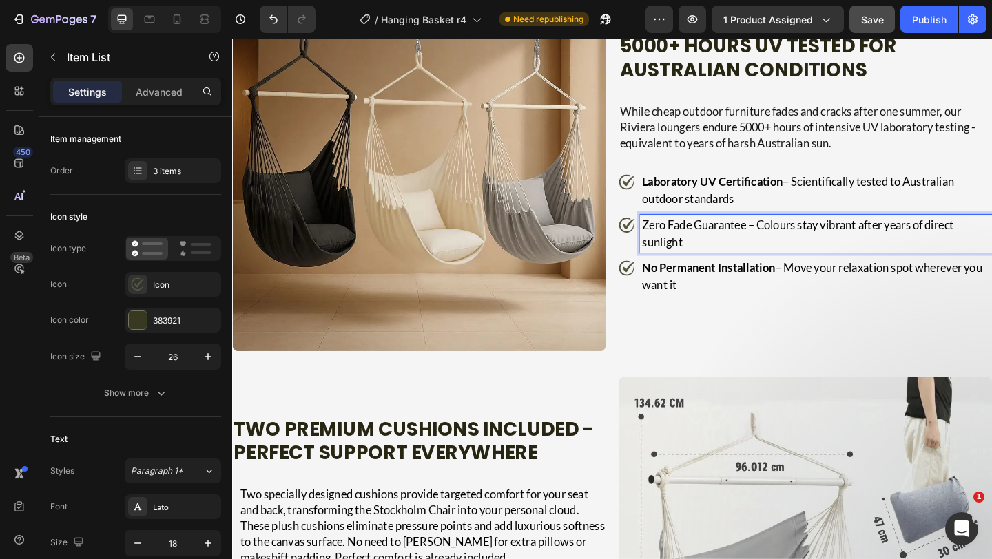
click at [795, 269] on p "Zero Fade Guarantee – Colours stay vibrant after years of direct sunlight" at bounding box center [867, 250] width 379 height 37
click at [791, 269] on p "Zero Fade Guarantee – Colours stay vibrant after years of direct sunlight" at bounding box center [867, 250] width 379 height 37
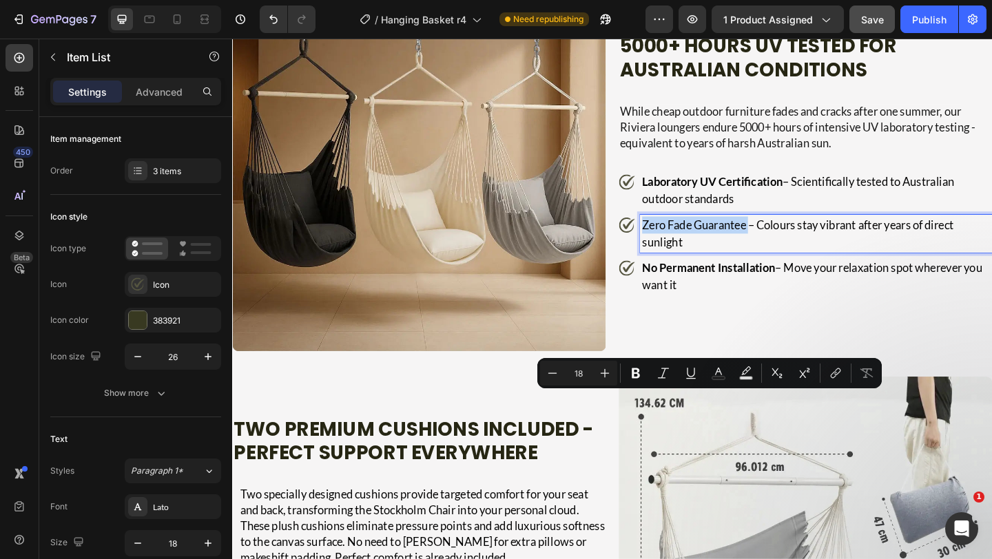
drag, startPoint x: 791, startPoint y: 438, endPoint x: 662, endPoint y: 427, distance: 130.0
click at [662, 271] on div "Zero Fade Guarantee – Colours stay vibrant after years of direct sunlight" at bounding box center [855, 250] width 406 height 41
click at [774, 316] on p "No Permanent Installation – Move your relaxation spot wherever you want it" at bounding box center [867, 297] width 379 height 37
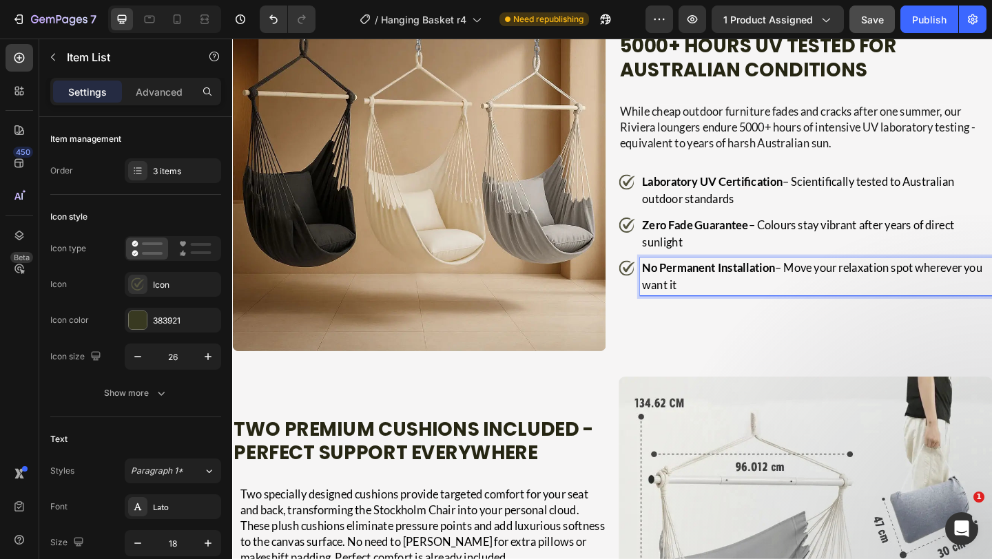
click at [774, 316] on p "No Permanent Installation – Move your relaxation spot wherever you want it" at bounding box center [867, 297] width 379 height 37
click at [788, 316] on p "Extreme Weather Resistant – Handles scorching heat, storms and coastal salt air" at bounding box center [867, 297] width 379 height 37
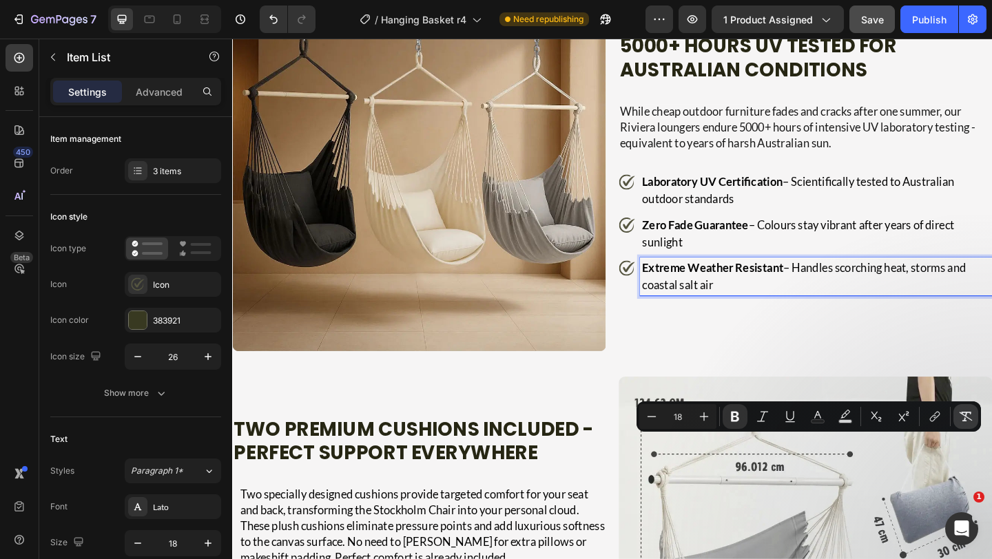
click at [970, 412] on icon "Editor contextual toolbar" at bounding box center [965, 417] width 13 height 10
click at [838, 316] on p "Extreme Weather Resistant – Handles scorching heat, storms and coastal salt air" at bounding box center [867, 297] width 379 height 37
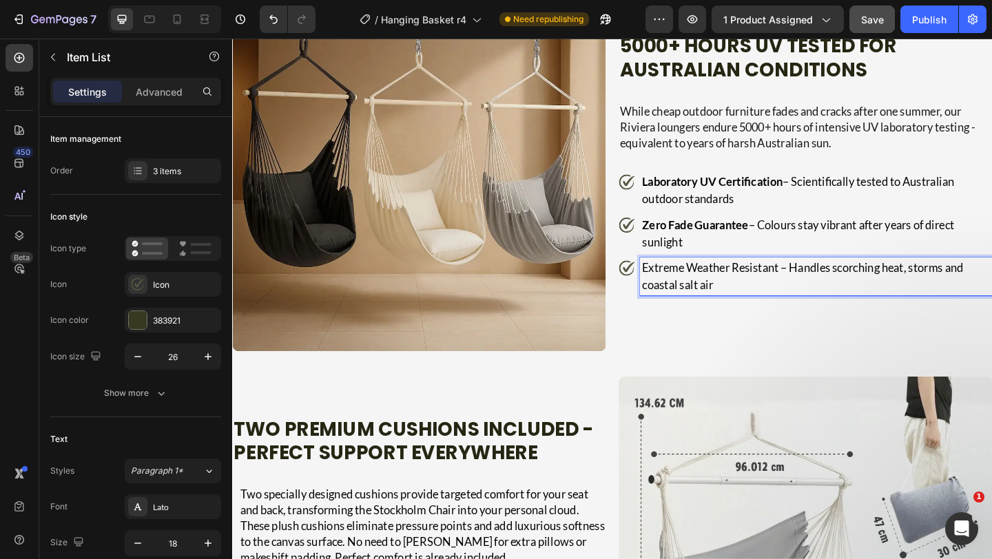
click at [828, 316] on p "Extreme Weather Resistant – Handles scorching heat, storms and coastal salt air" at bounding box center [867, 297] width 379 height 37
drag, startPoint x: 828, startPoint y: 487, endPoint x: 672, endPoint y: 479, distance: 155.9
click at [672, 318] on div "Extreme Weather Resistant – Handles scorching heat, storms and coastal salt air" at bounding box center [855, 297] width 406 height 41
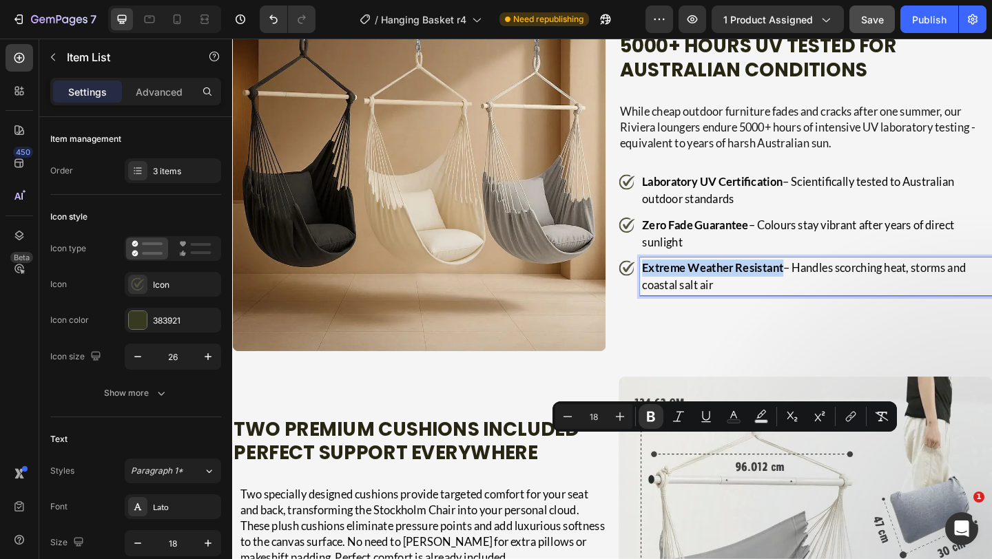
click at [765, 316] on p "Extreme Weather Resistant – Handles scorching heat, storms and coastal salt air" at bounding box center [867, 297] width 379 height 37
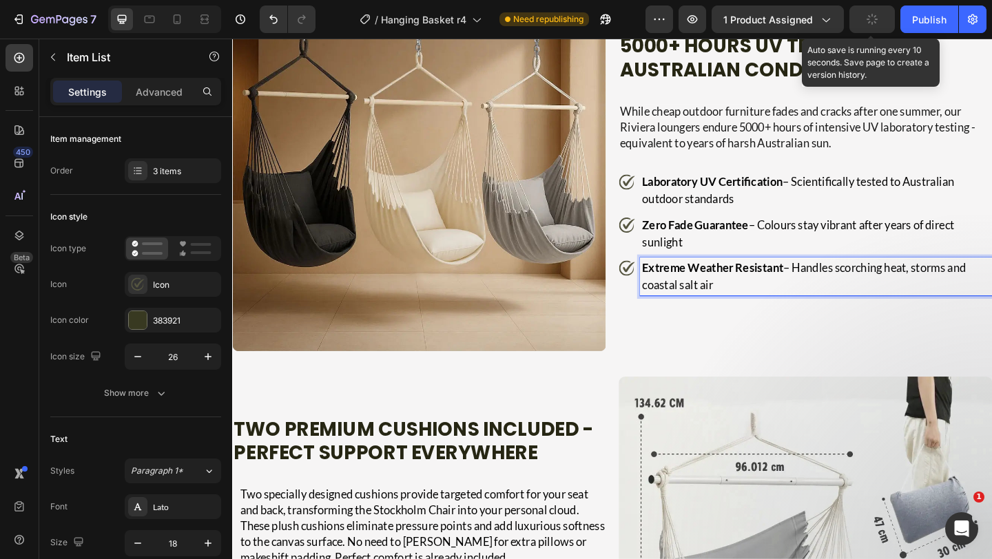
click at [866, 14] on div "button" at bounding box center [871, 19] width 11 height 11
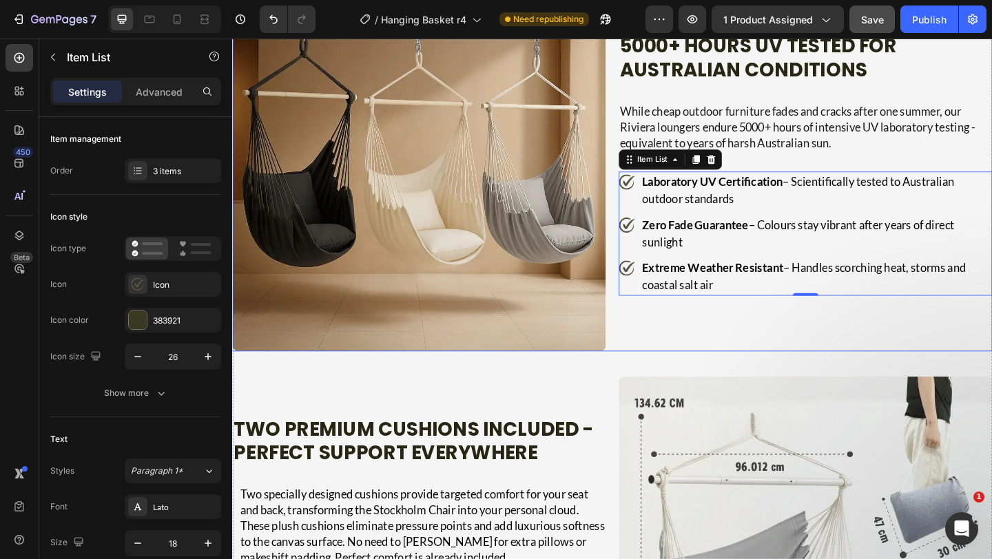
click at [832, 379] on div "5000+ Hours UV Tested for Australian Conditions Heading While cheap outdoor fur…" at bounding box center [855, 175] width 406 height 406
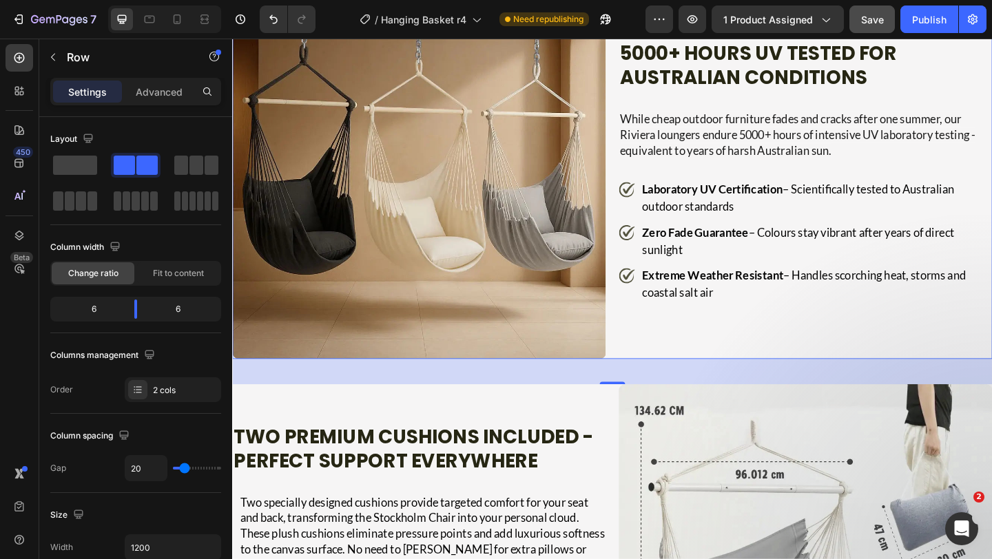
scroll to position [3268, 0]
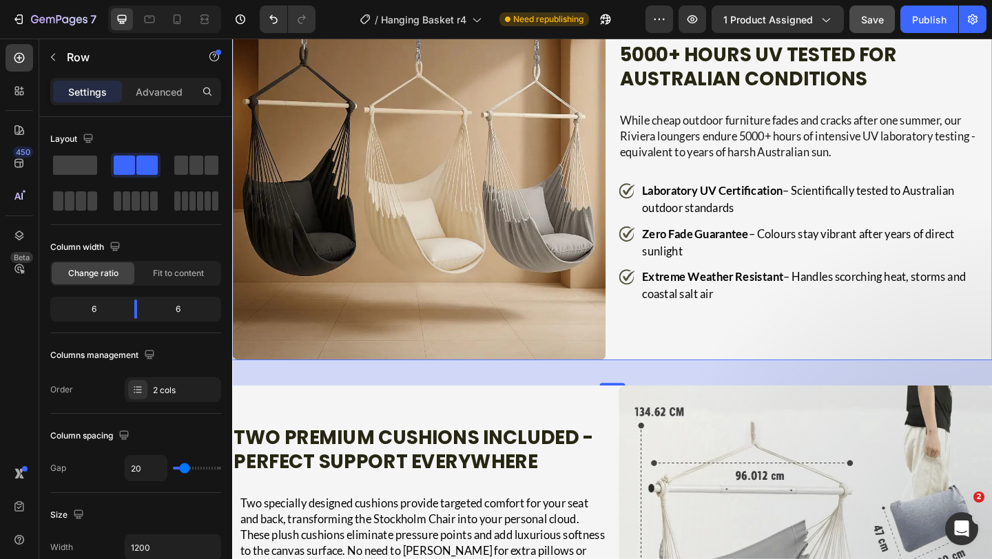
click at [832, 388] on div "5000+ Hours UV Tested for Australian Conditions Heading While cheap outdoor fur…" at bounding box center [855, 185] width 406 height 406
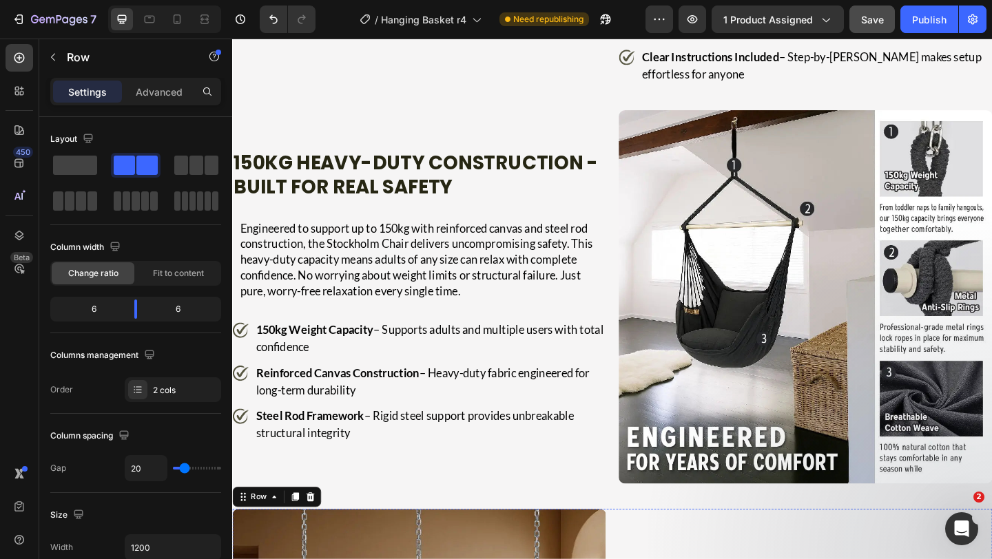
scroll to position [2783, 0]
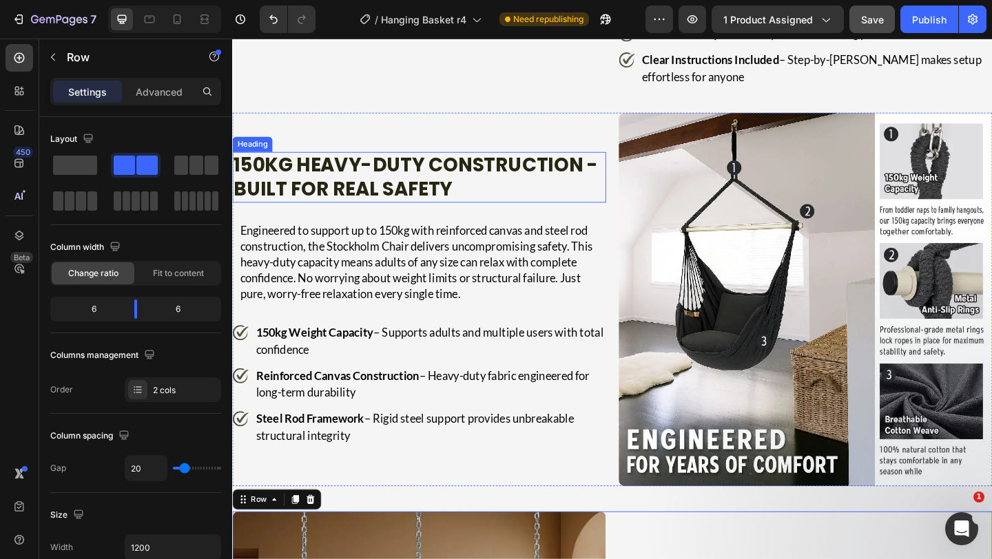
click at [461, 217] on h2 "150kg Heavy-Duty Construction - Built for Real Safety" at bounding box center [433, 189] width 403 height 55
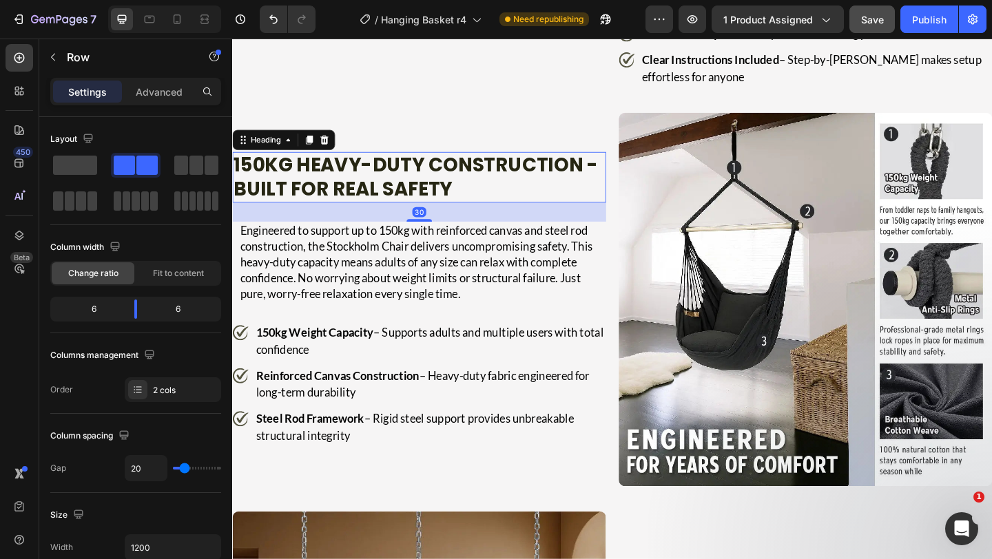
click at [461, 217] on h2 "150kg Heavy-Duty Construction - Built for Real Safety" at bounding box center [433, 189] width 403 height 55
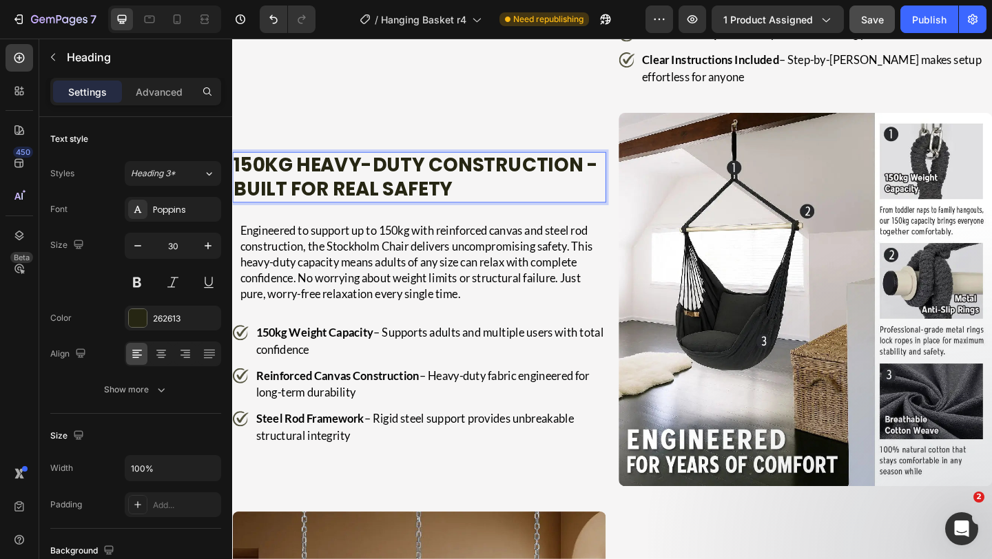
click at [461, 216] on p "150kg Heavy-Duty Construction - Built for Real Safety" at bounding box center [433, 189] width 400 height 52
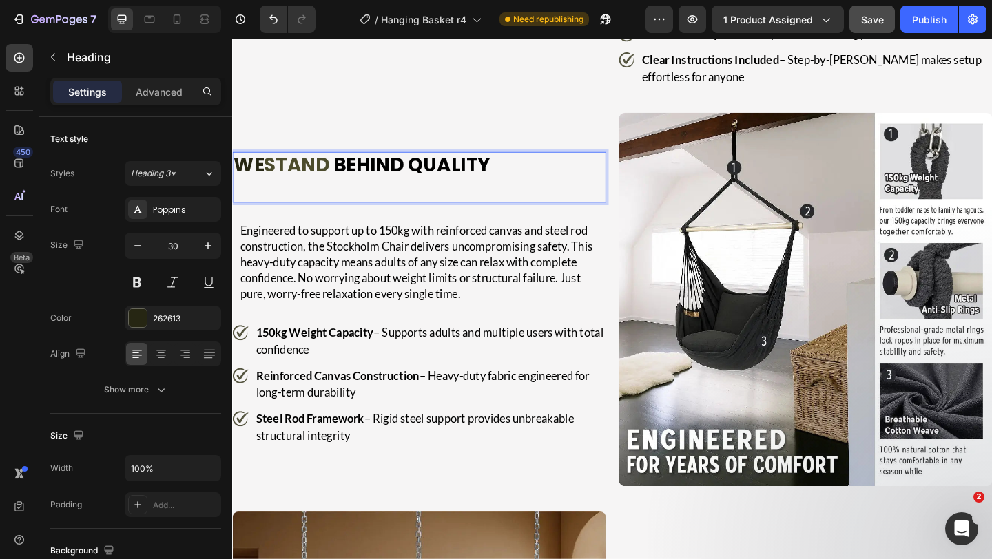
click at [440, 216] on p "Rich Text Editor. Editing area: main" at bounding box center [433, 202] width 400 height 26
